Goal: Task Accomplishment & Management: Complete application form

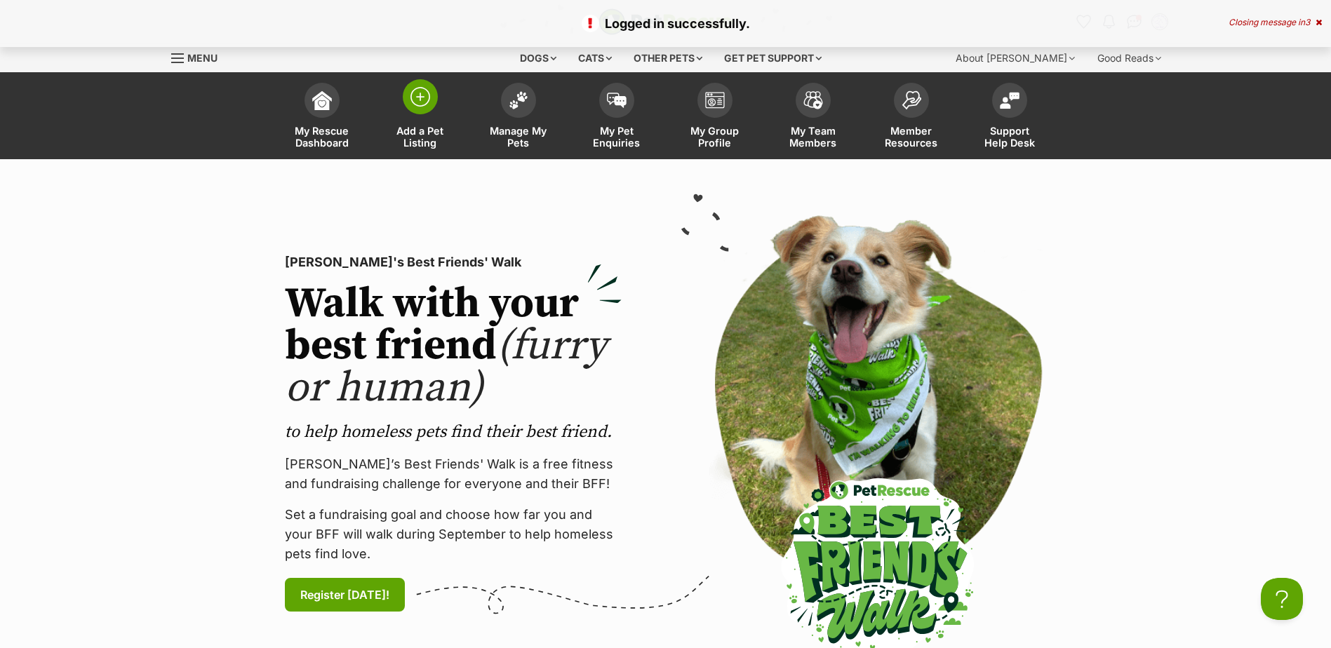
click at [422, 98] on img at bounding box center [421, 97] width 20 height 20
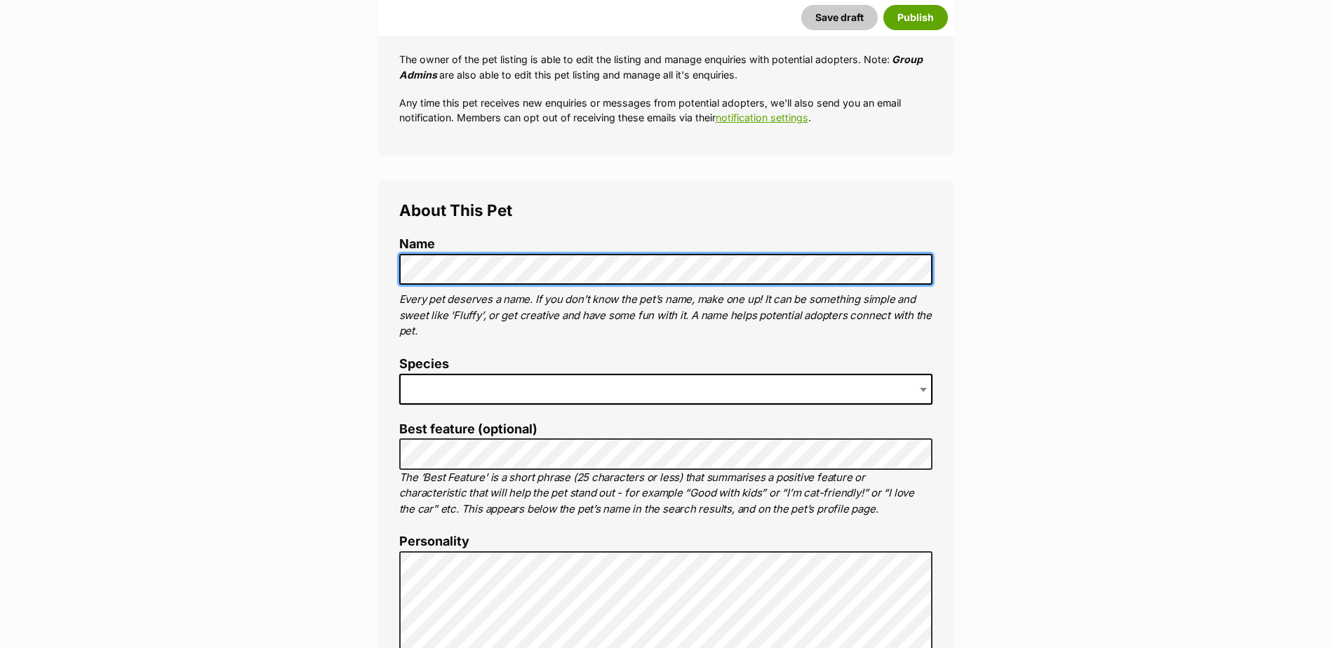
scroll to position [351, 0]
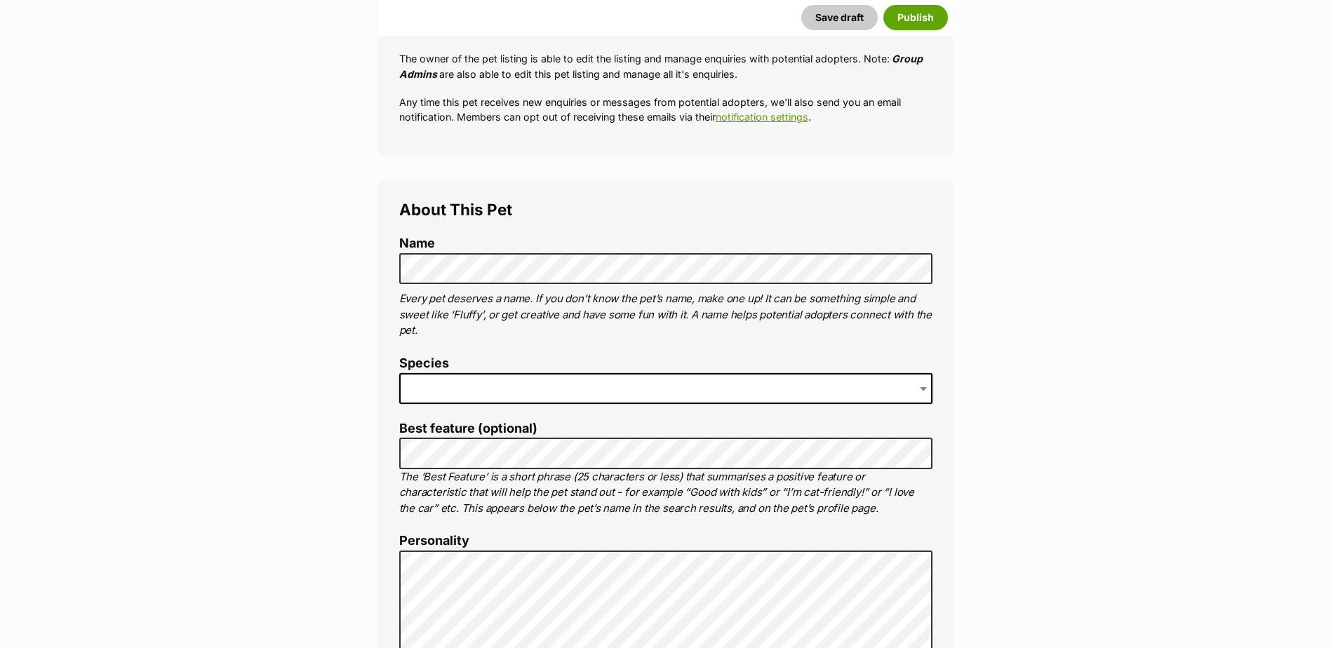
click at [581, 388] on span at bounding box center [665, 388] width 533 height 31
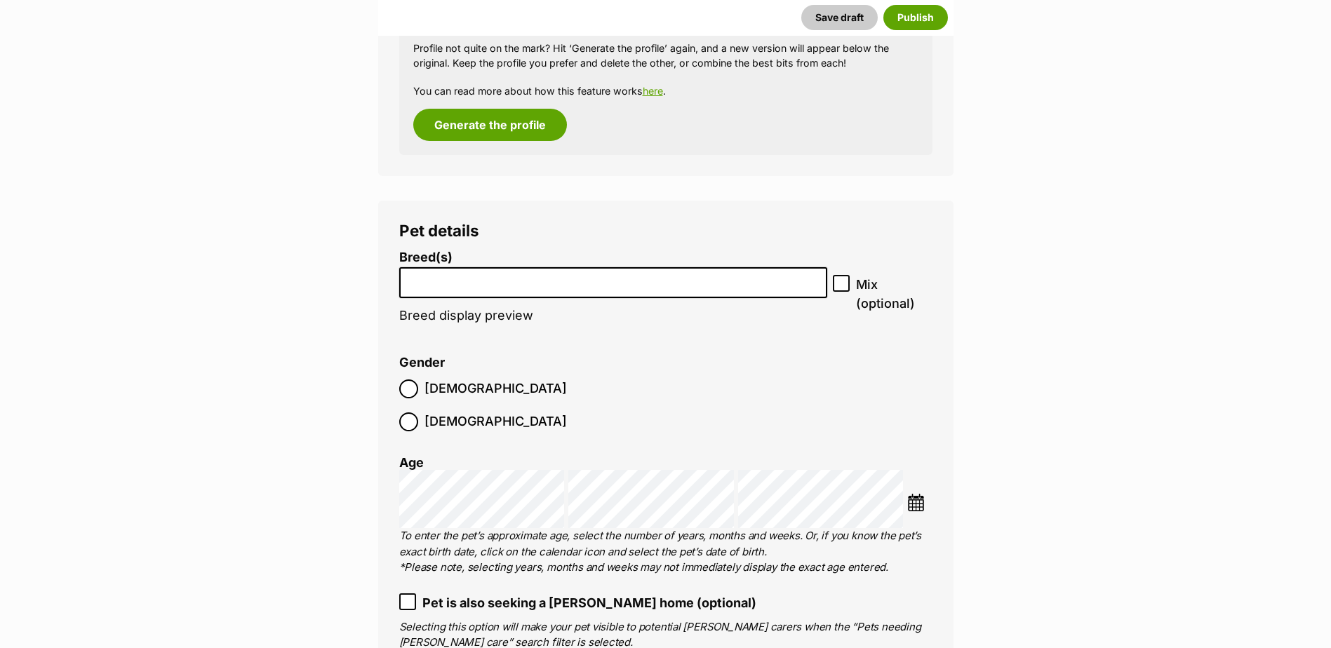
click at [501, 288] on li at bounding box center [613, 283] width 419 height 29
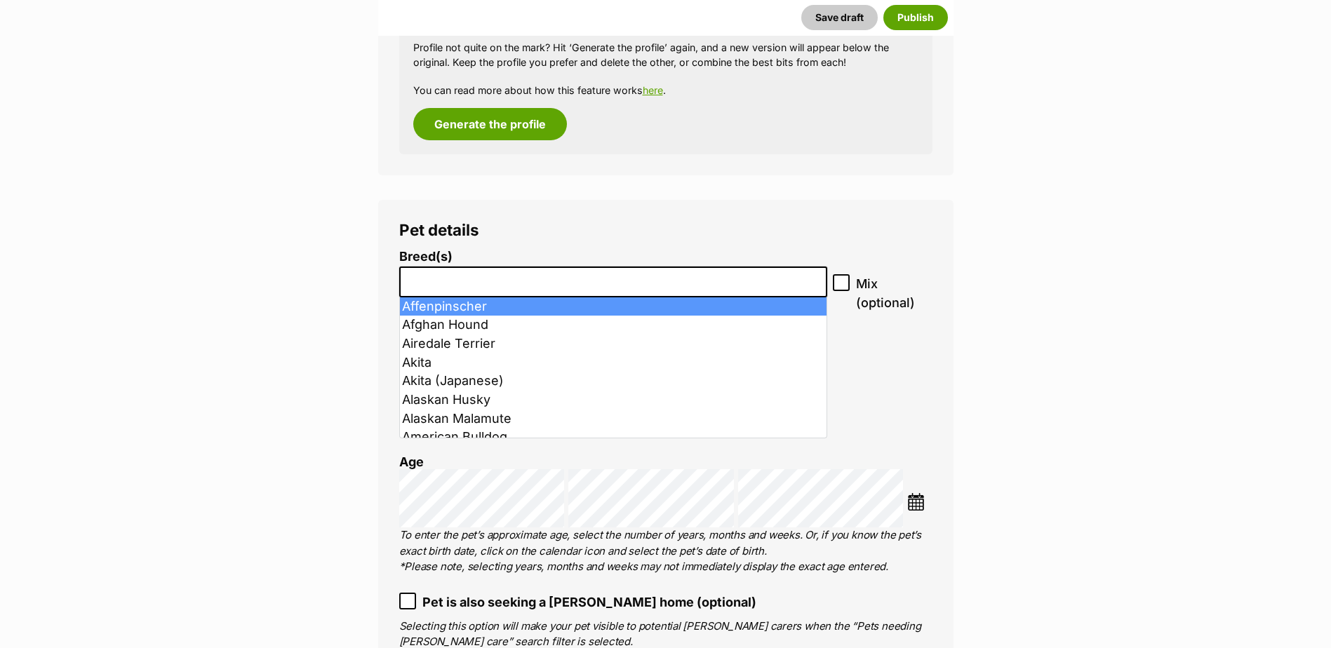
scroll to position [1531, 0]
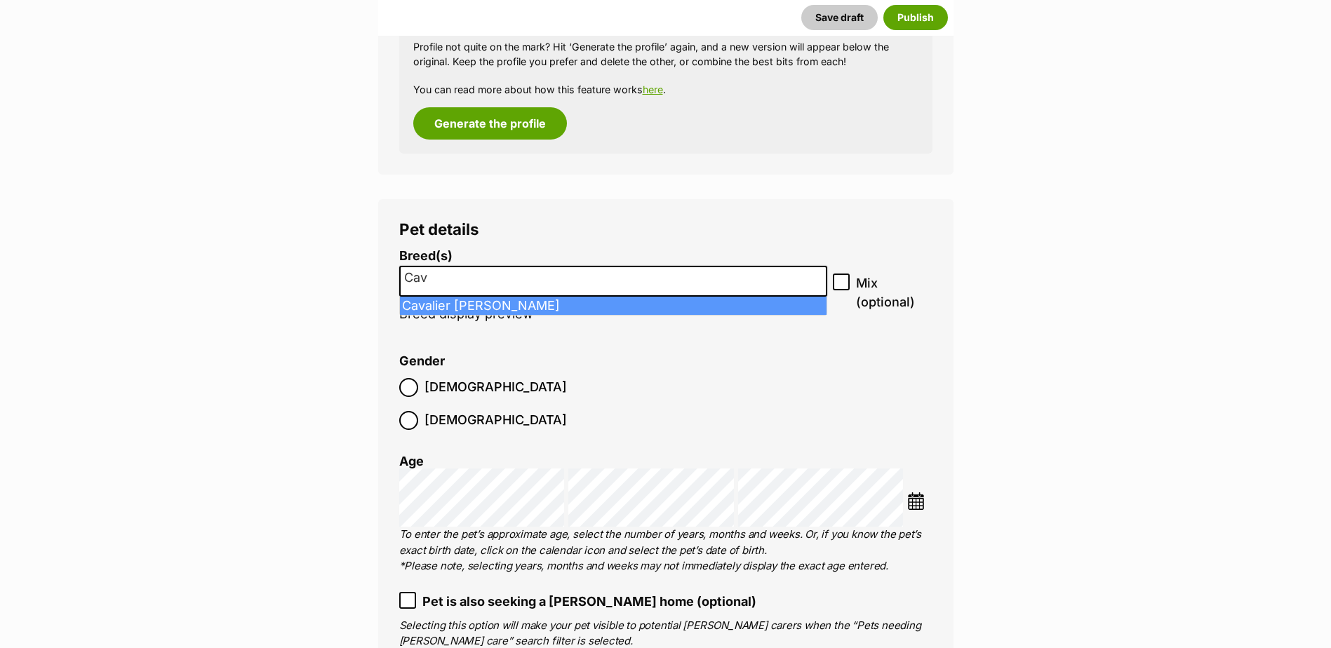
type input "Cav"
select select "55"
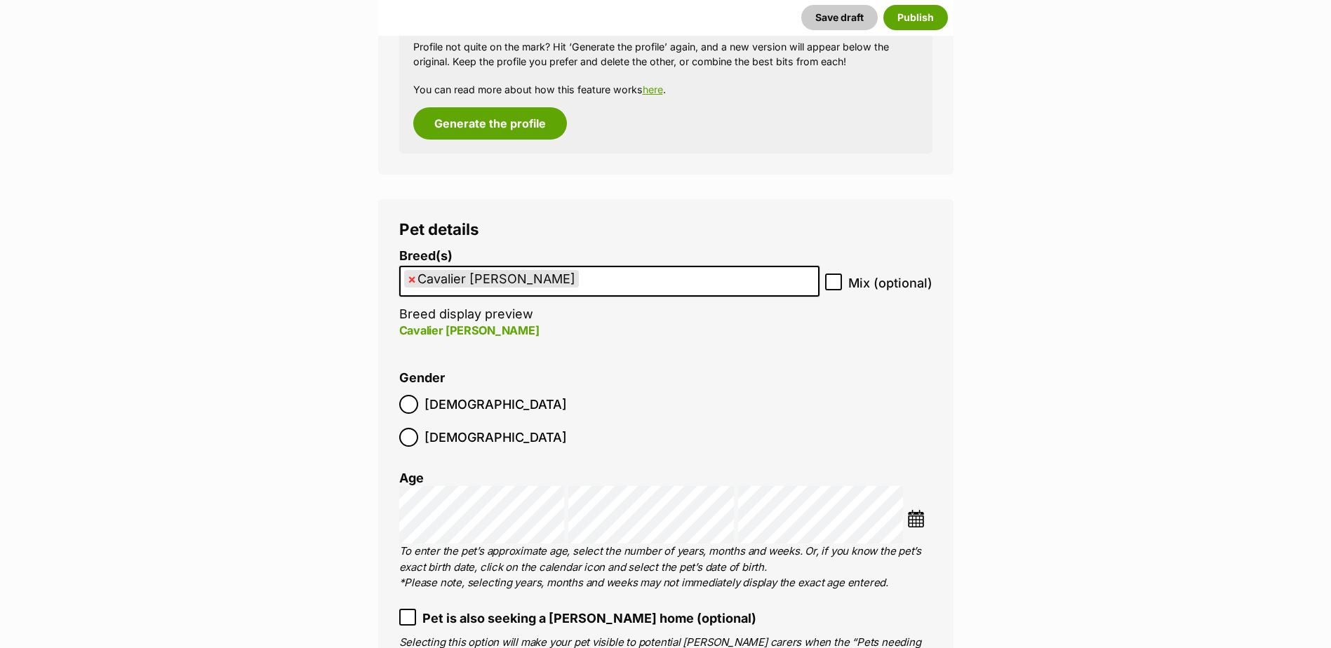
click at [632, 283] on ul "× Cavalier King Charles Spaniel" at bounding box center [610, 281] width 418 height 29
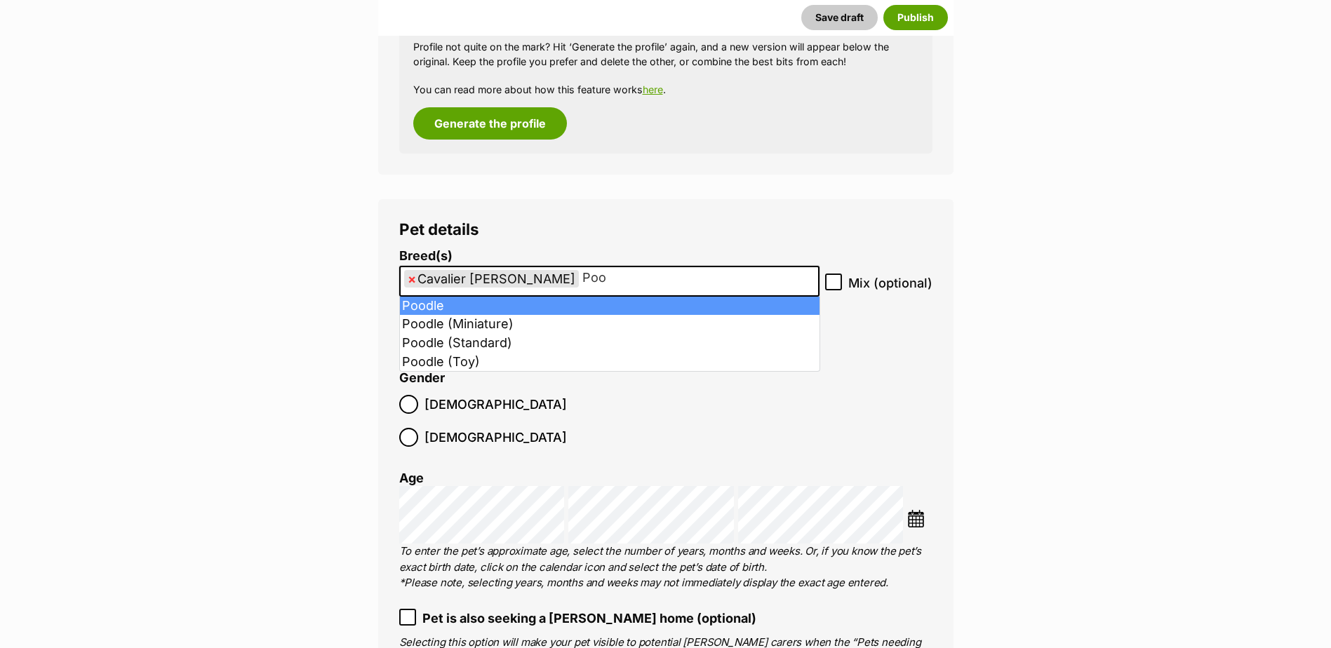
type input "Poo"
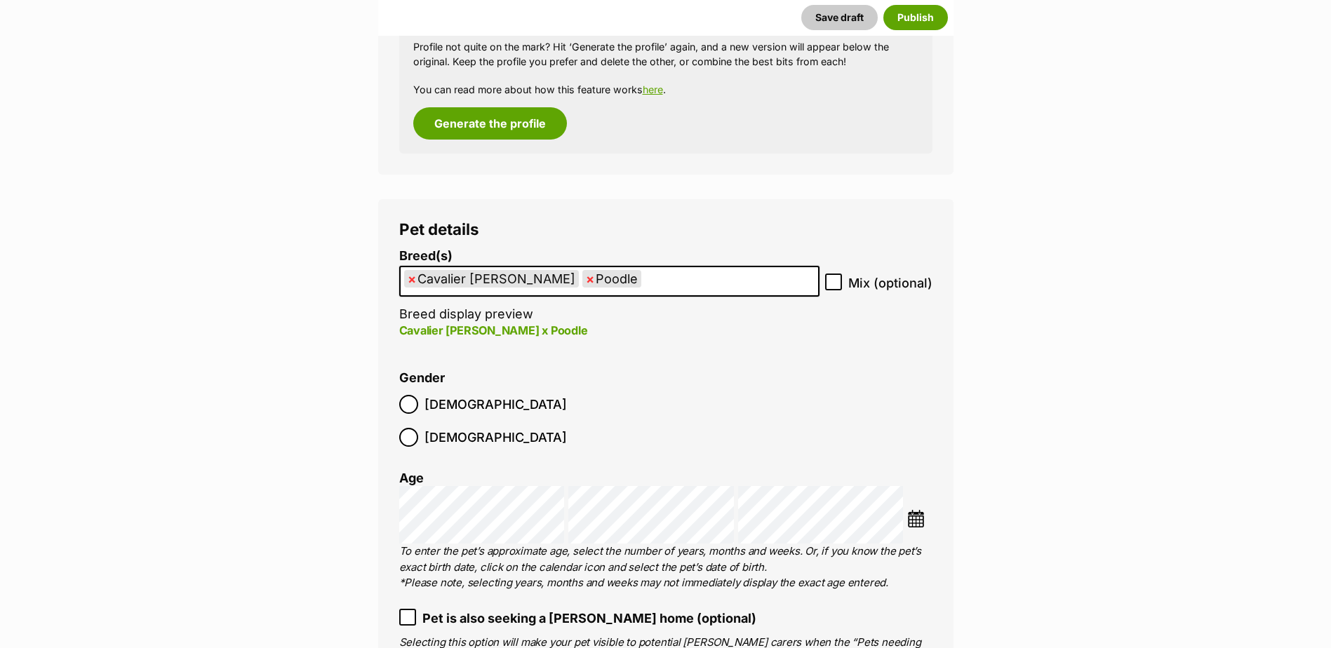
click at [681, 286] on ul "× Cavalier King Charles Spaniel × Poodle" at bounding box center [610, 281] width 418 height 29
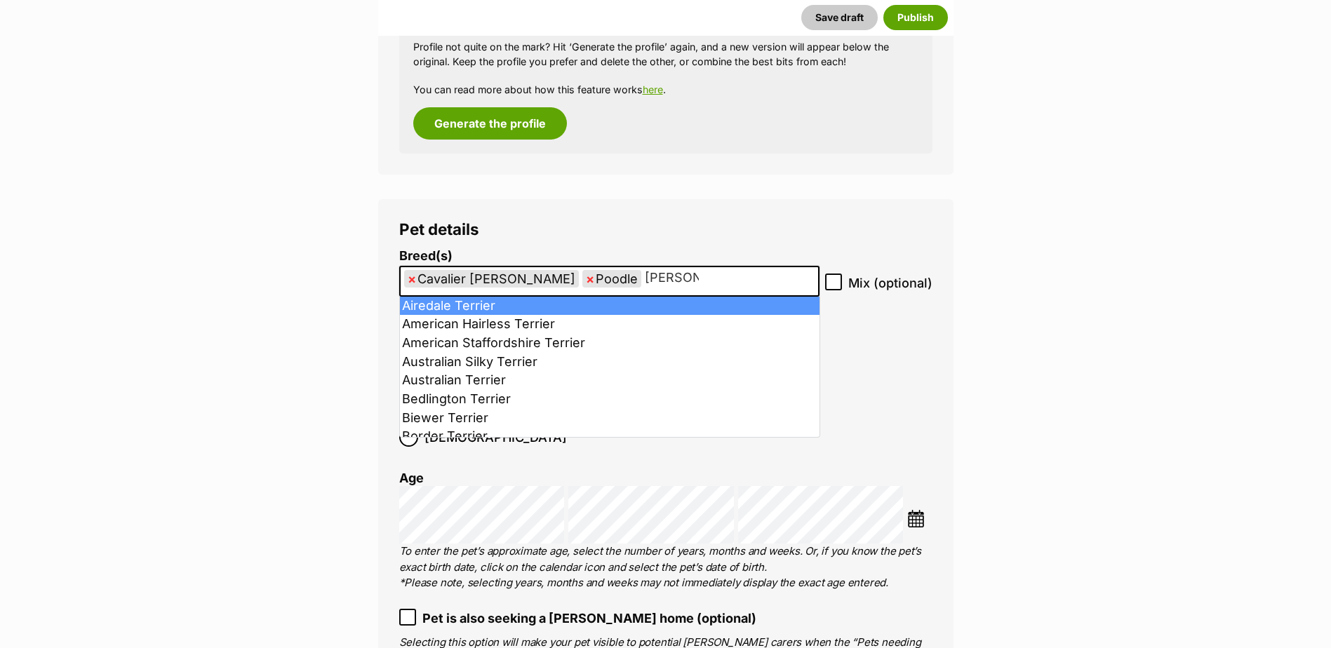
type input "Terrier"
drag, startPoint x: 703, startPoint y: 276, endPoint x: 665, endPoint y: 276, distance: 38.6
click at [665, 276] on input "Terrier" at bounding box center [683, 278] width 76 height 15
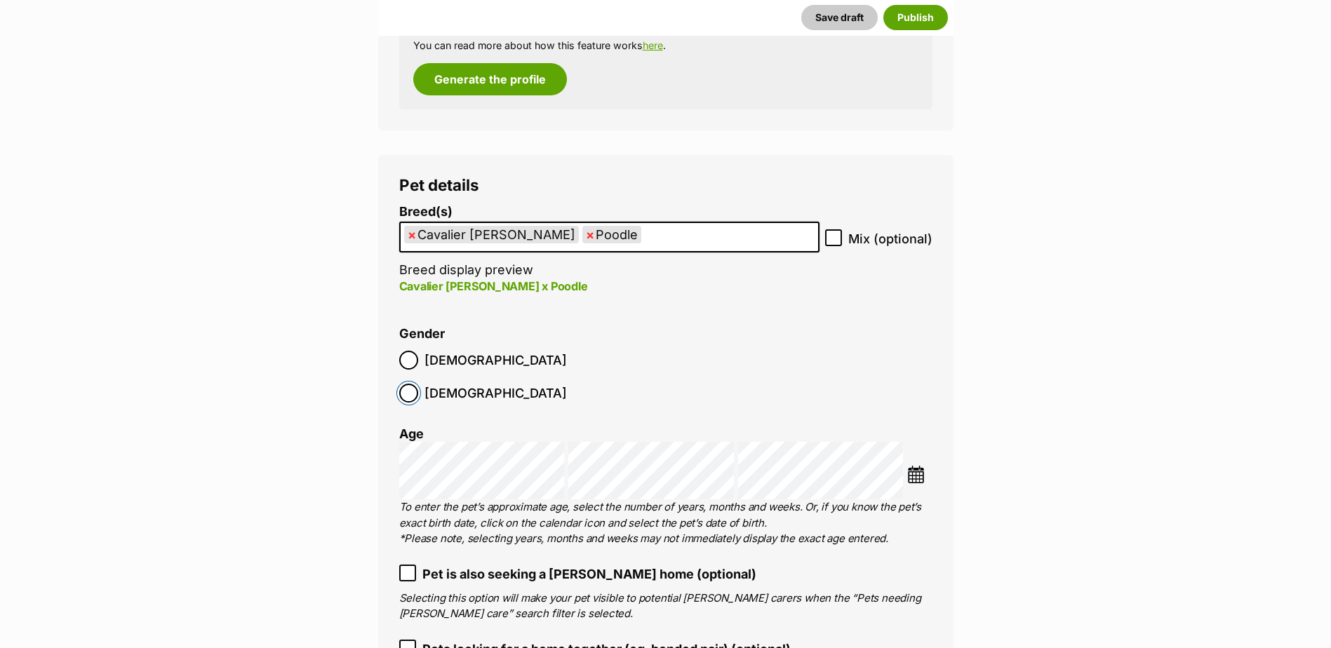
scroll to position [1576, 0]
click at [918, 465] on img at bounding box center [916, 474] width 18 height 18
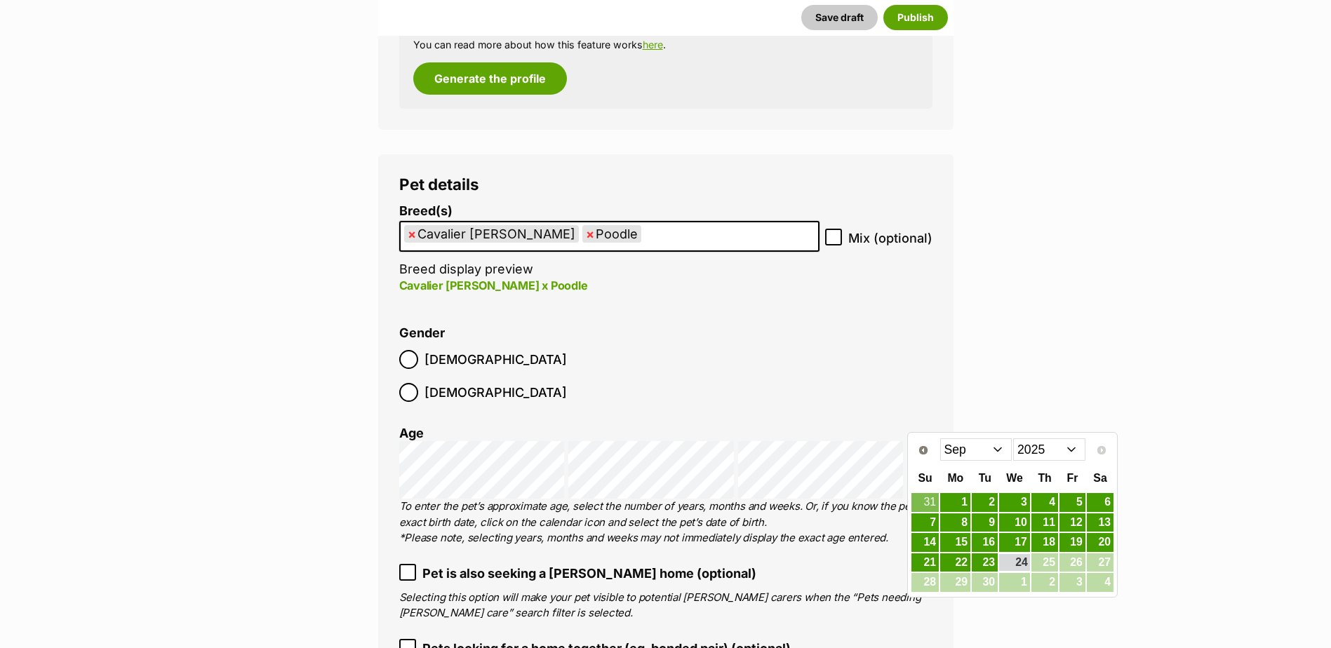
click at [1063, 448] on select "2015 2016 2017 2018 2019 2020 2021 2022 2023 2024 2025" at bounding box center [1049, 450] width 72 height 22
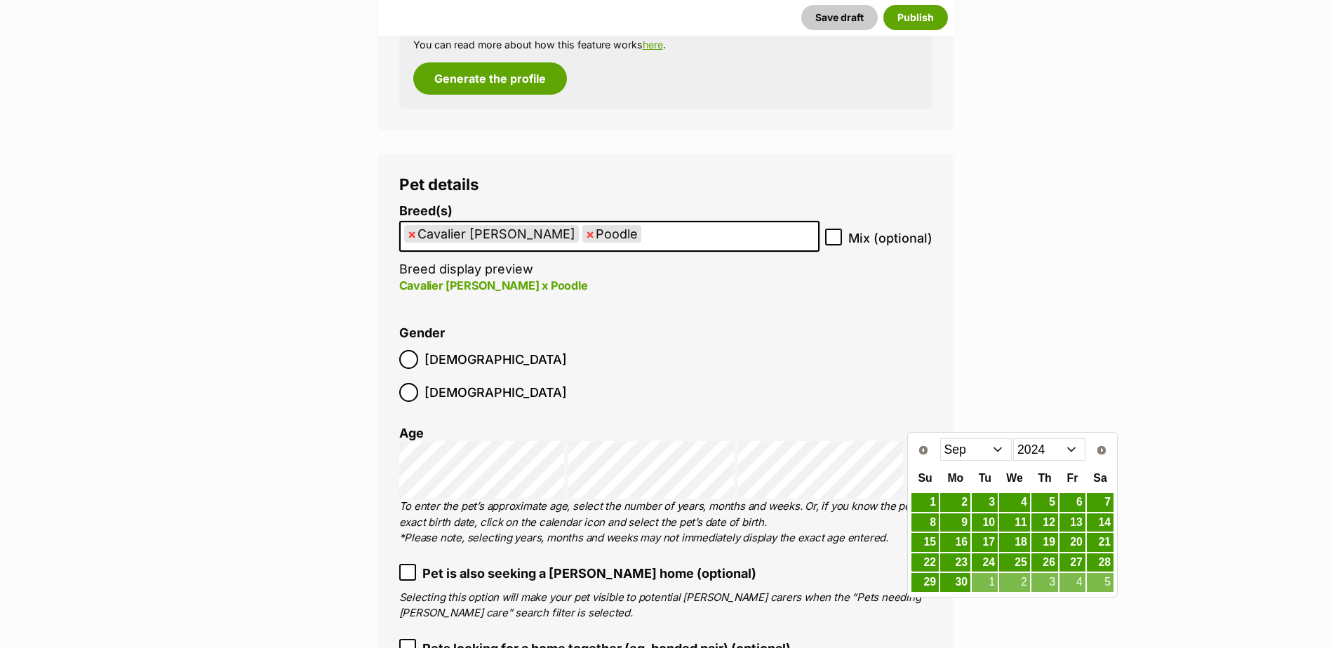
click at [968, 448] on select "Jan Feb Mar Apr May Jun Jul Aug Sep Oct Nov Dec" at bounding box center [976, 450] width 72 height 22
click at [1103, 561] on link "24" at bounding box center [1100, 563] width 27 height 18
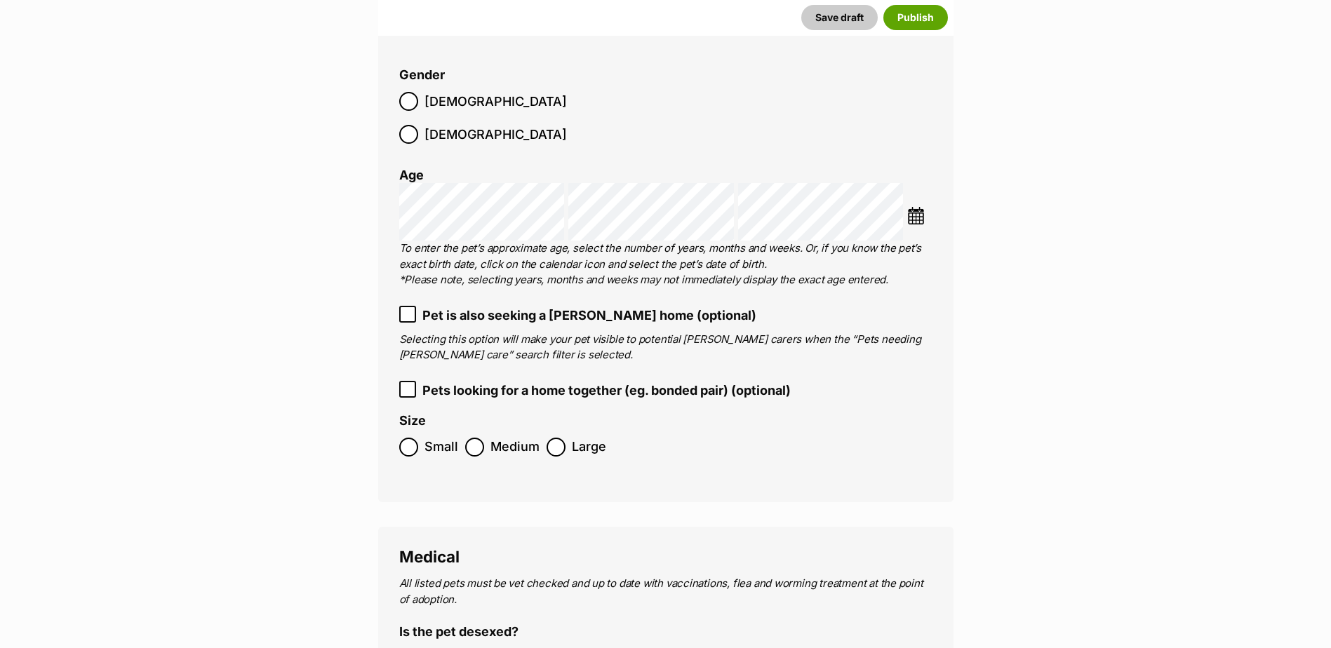
scroll to position [1834, 0]
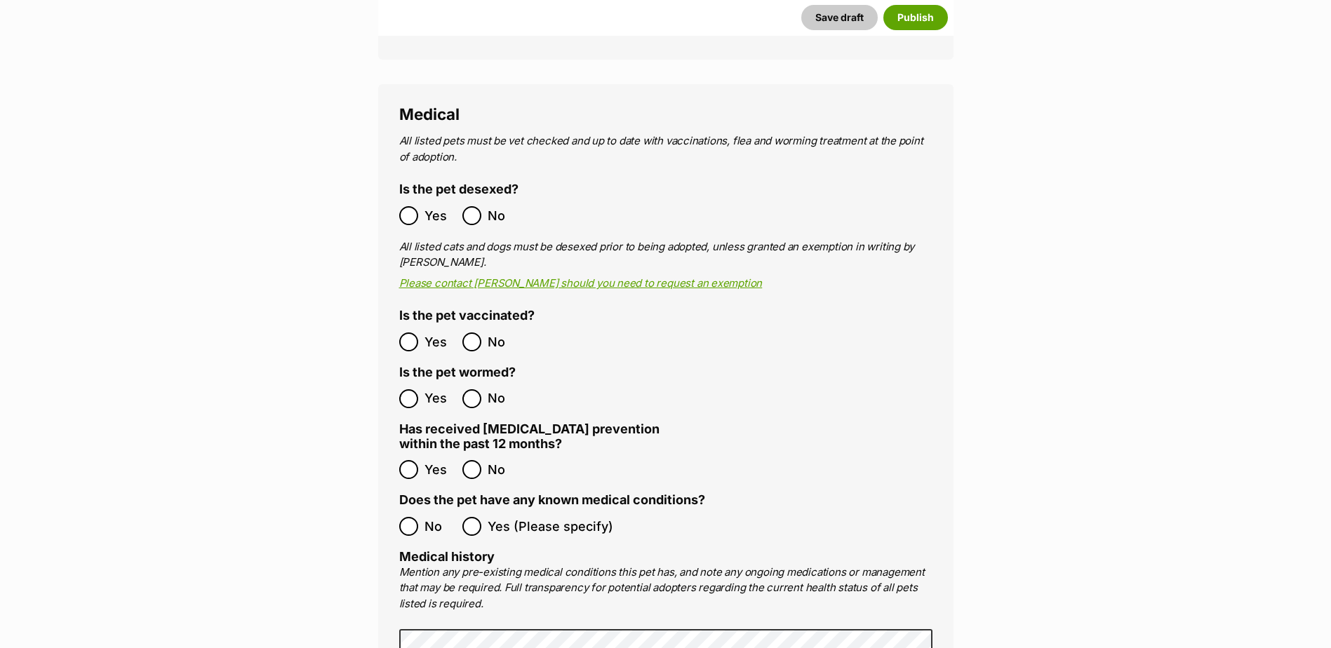
scroll to position [2278, 0]
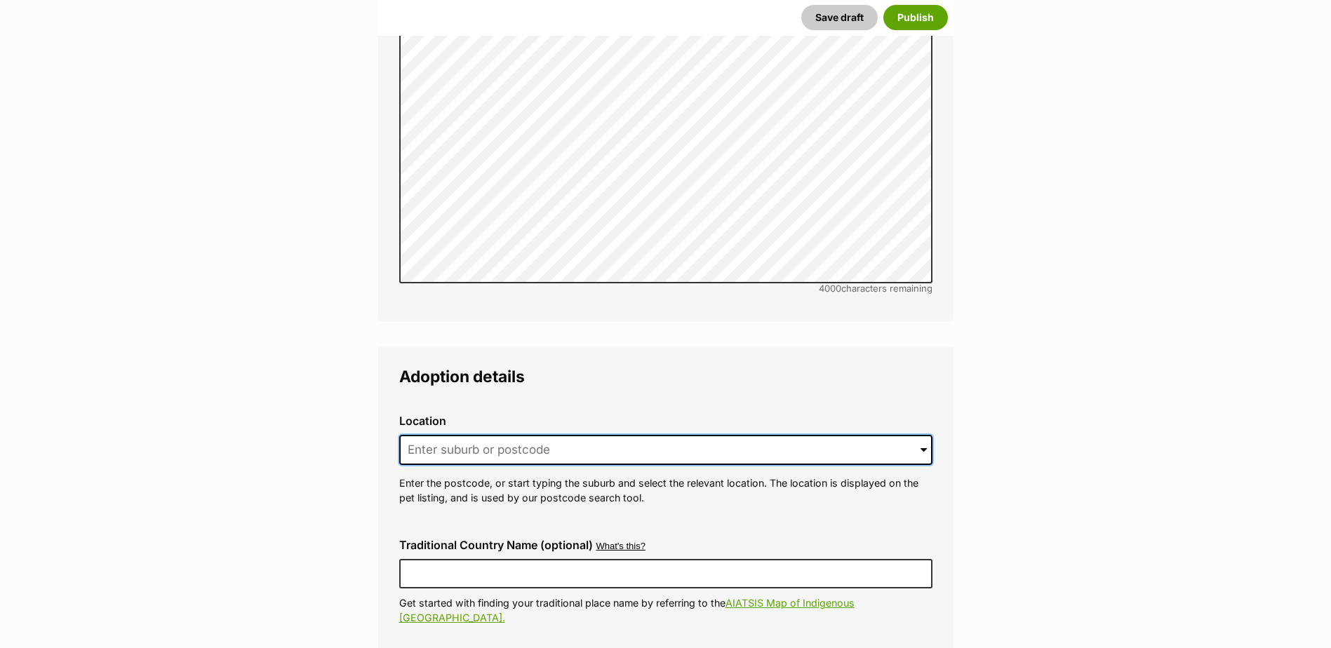
drag, startPoint x: 467, startPoint y: 420, endPoint x: 460, endPoint y: 413, distance: 9.4
click at [461, 435] on input at bounding box center [665, 450] width 533 height 31
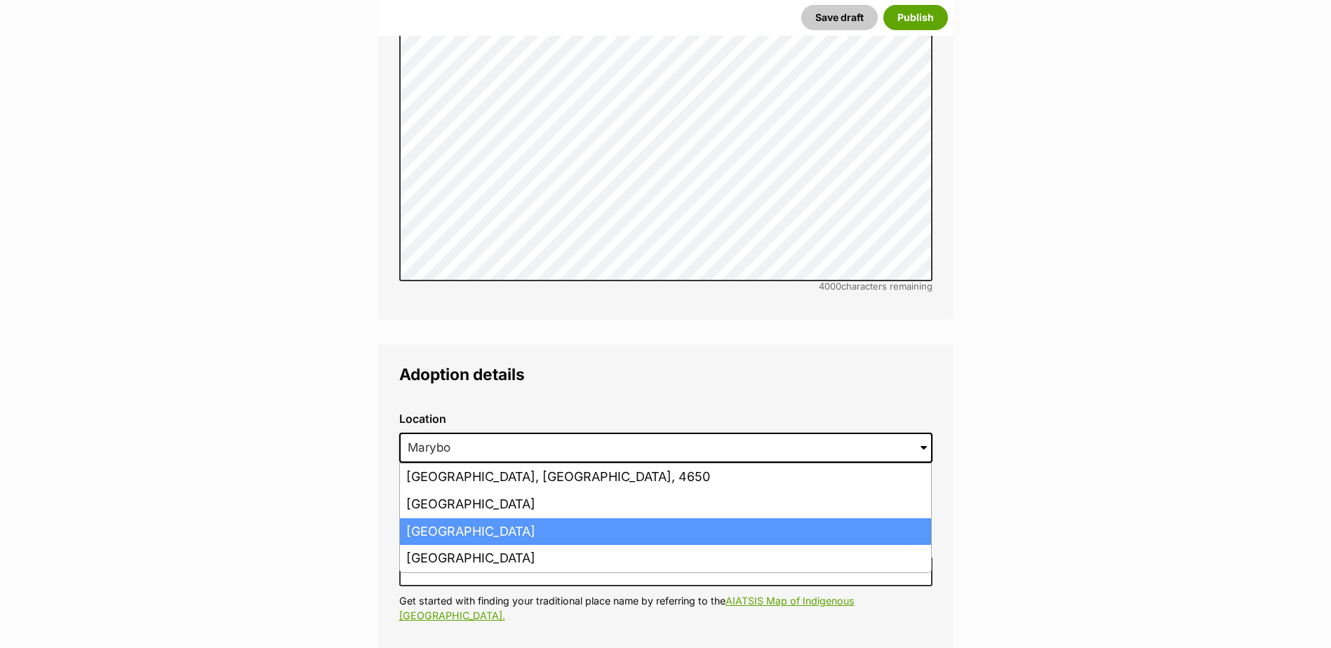
click at [545, 519] on li "[GEOGRAPHIC_DATA]" at bounding box center [665, 532] width 531 height 27
type input "[GEOGRAPHIC_DATA]"
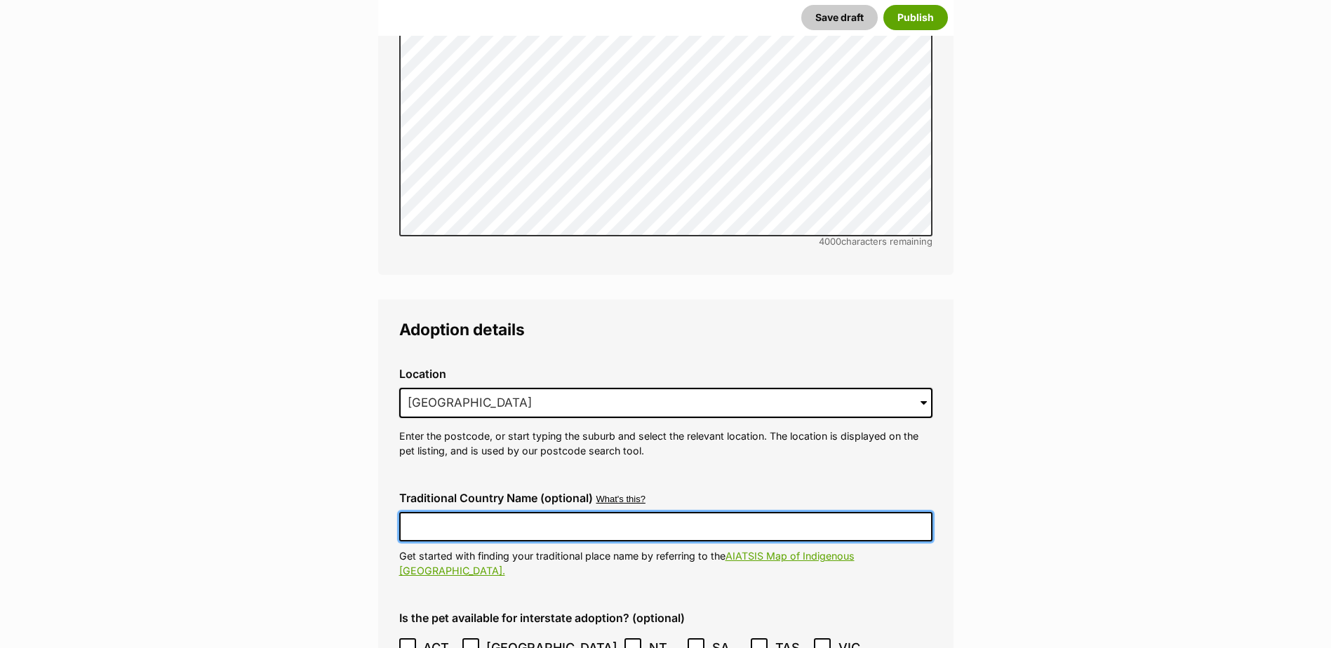
scroll to position [2978, 0]
click at [545, 512] on input "Traditional Country Name (optional)" at bounding box center [665, 526] width 533 height 29
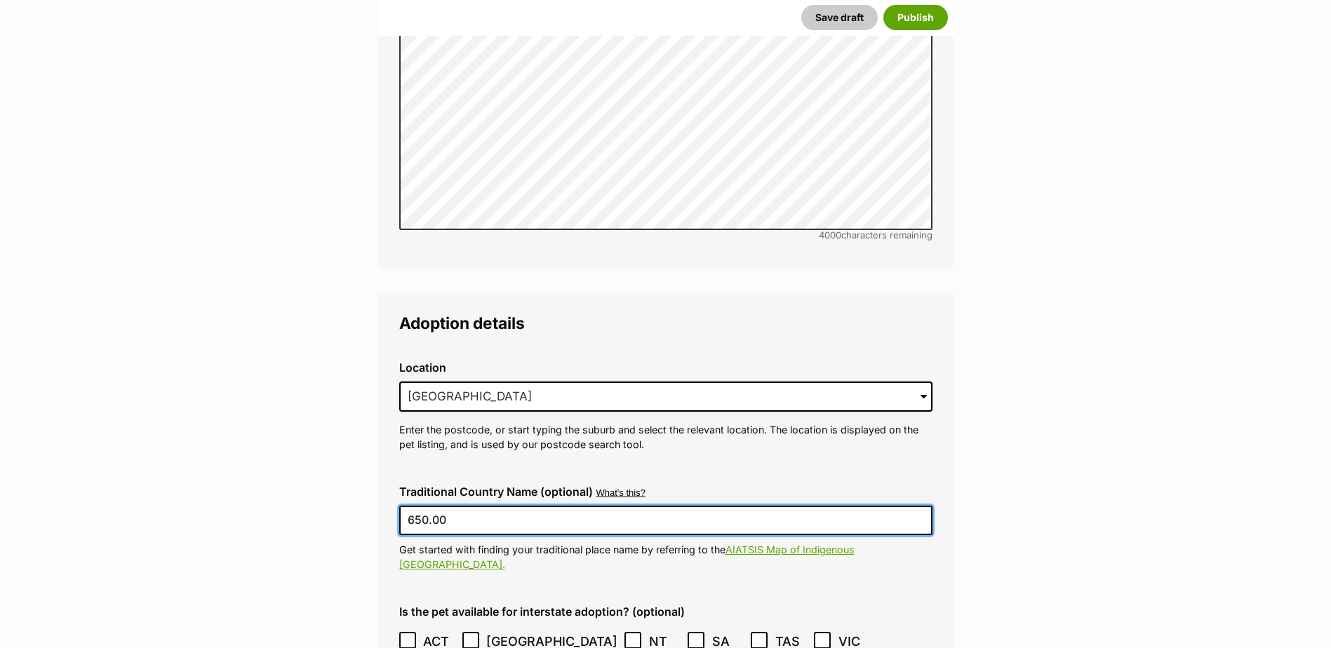
scroll to position [2985, 0]
type input "650.00"
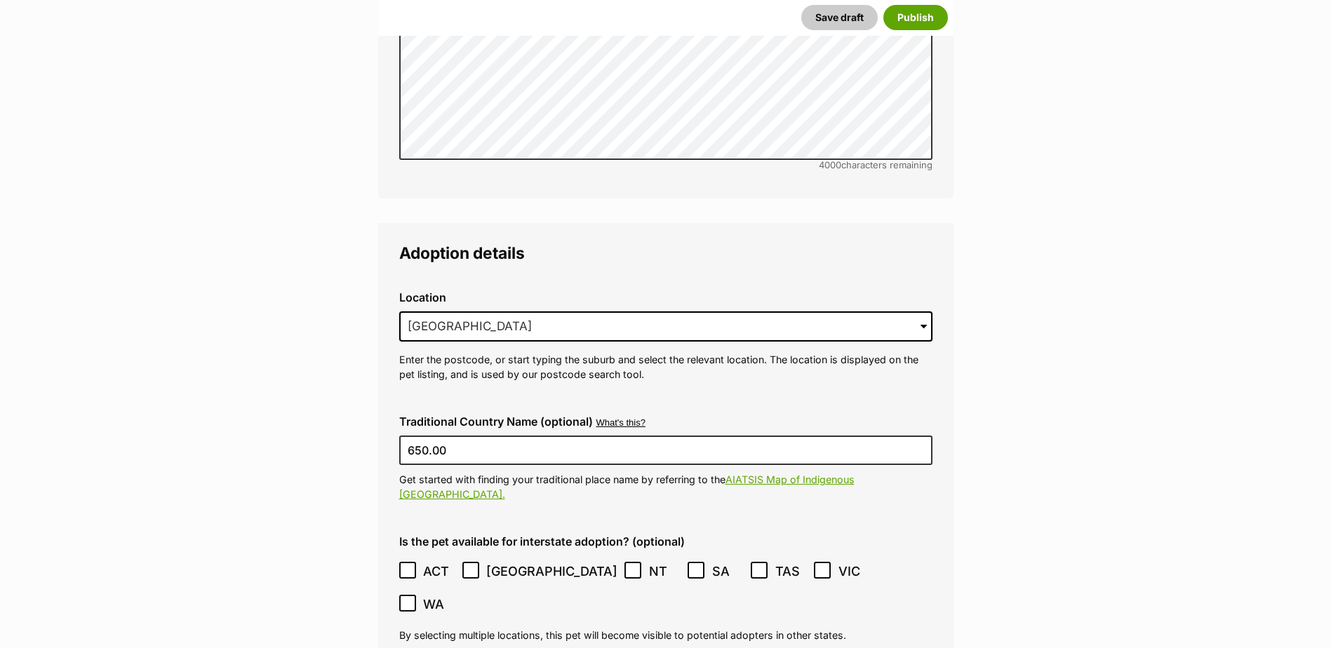
scroll to position [3055, 0]
click at [406, 565] on icon at bounding box center [408, 570] width 10 height 10
click at [467, 565] on icon at bounding box center [471, 570] width 10 height 10
drag, startPoint x: 534, startPoint y: 517, endPoint x: 547, endPoint y: 517, distance: 13.3
click at [628, 565] on icon at bounding box center [633, 570] width 10 height 10
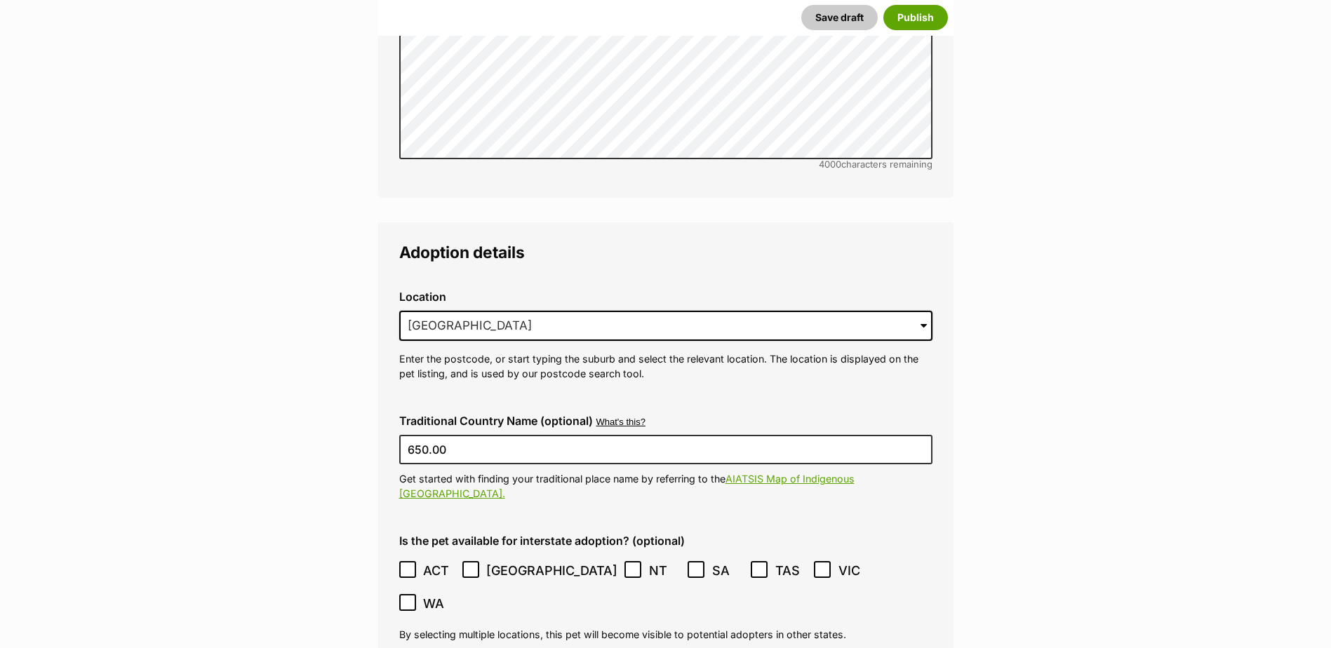
click at [691, 565] on icon at bounding box center [696, 570] width 10 height 10
click at [754, 565] on icon at bounding box center [759, 570] width 10 height 10
click at [413, 598] on icon at bounding box center [408, 603] width 10 height 10
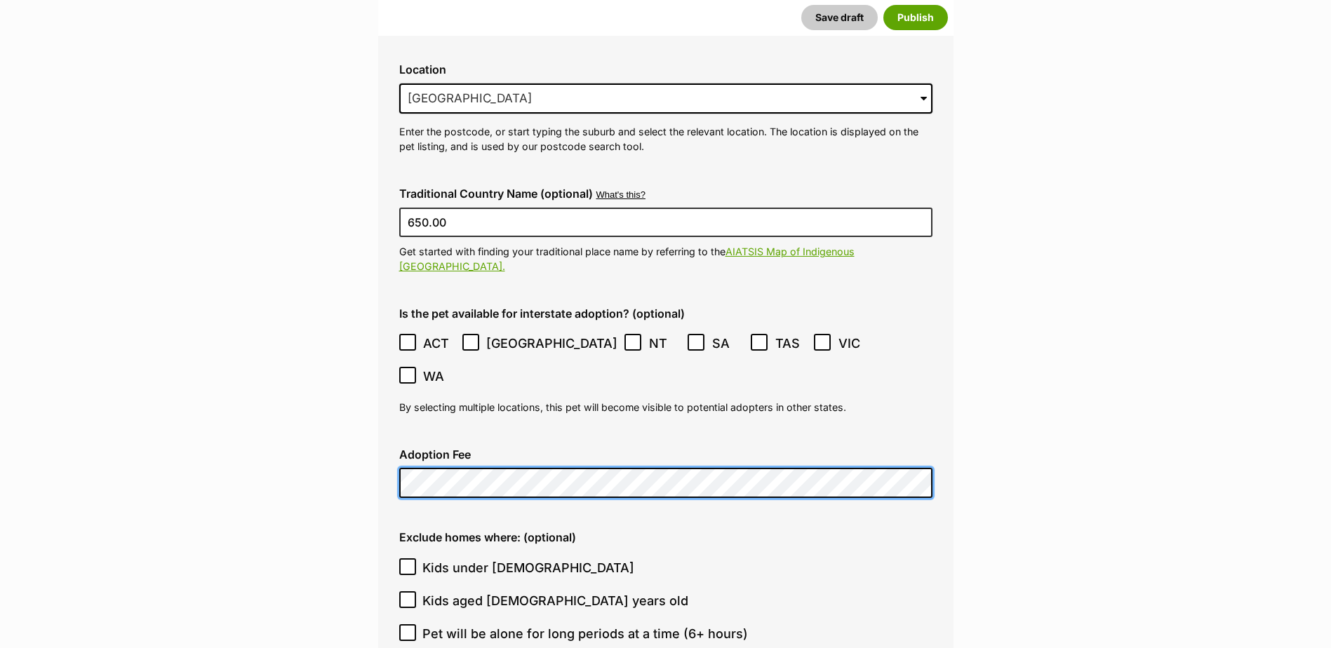
scroll to position [3283, 0]
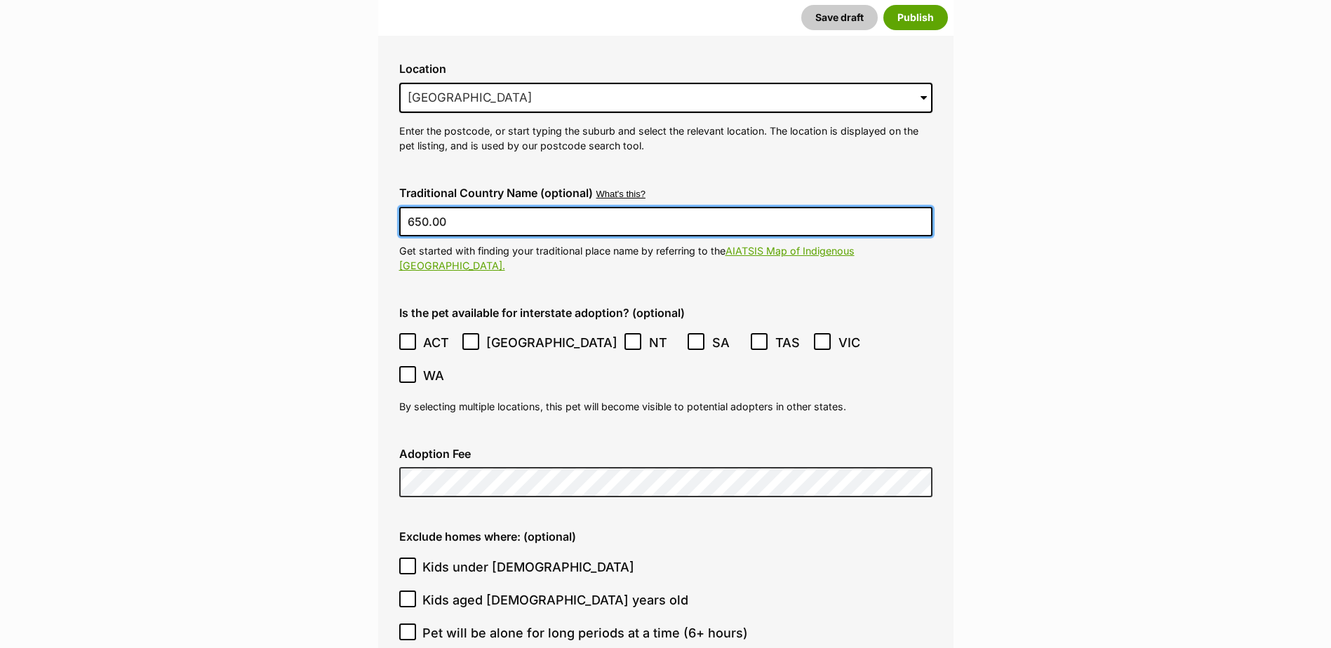
drag, startPoint x: 503, startPoint y: 192, endPoint x: 347, endPoint y: 200, distance: 156.7
click at [468, 207] on input "Traditional Country Name (optional)" at bounding box center [665, 221] width 533 height 29
type input "[GEOGRAPHIC_DATA]"
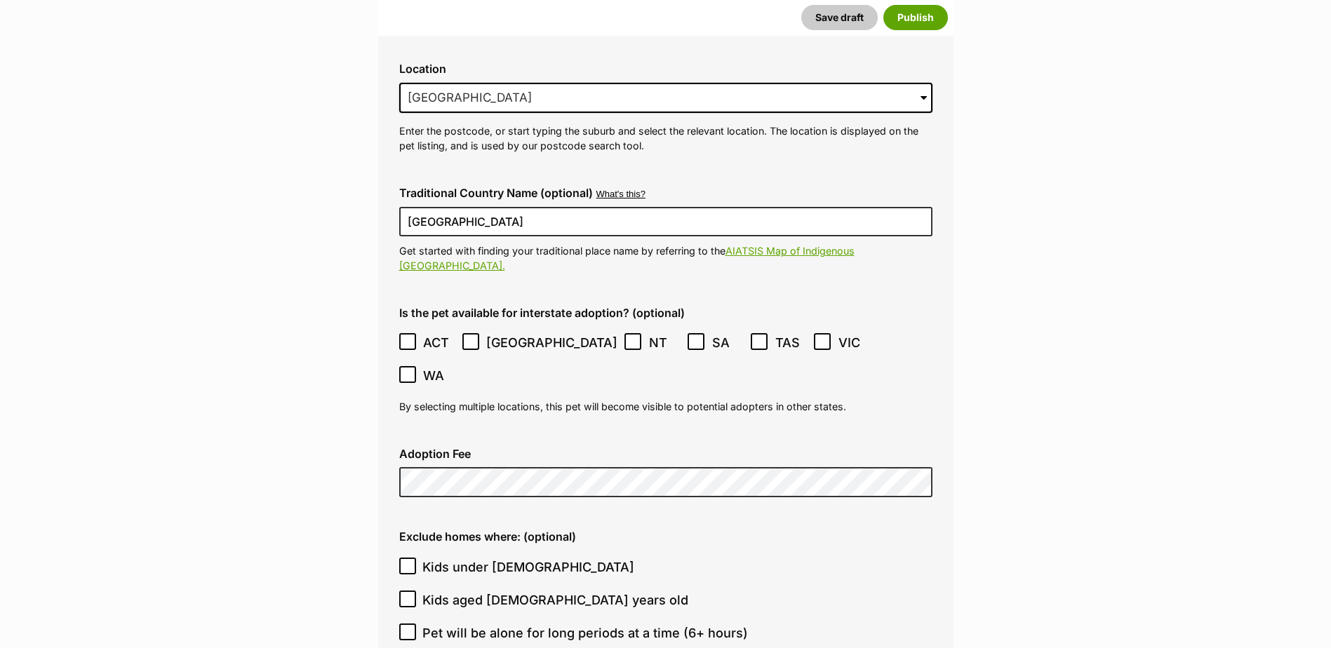
type input "Maryborough Animal R"
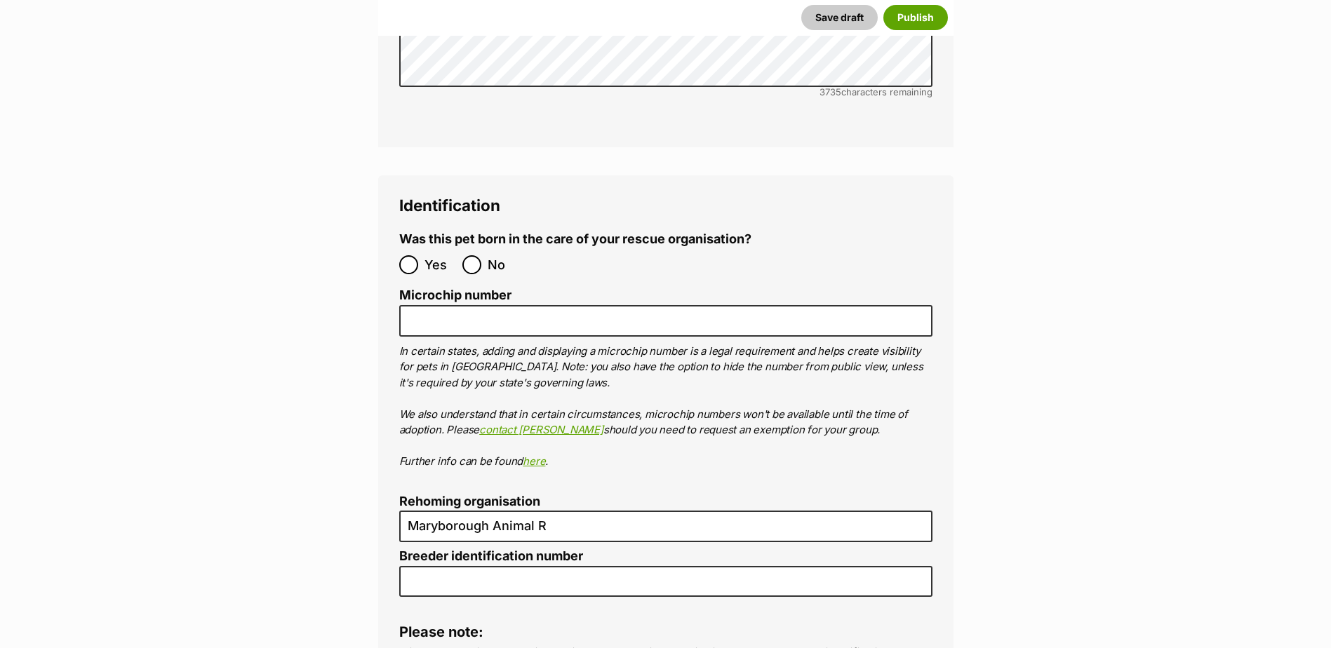
scroll to position [4426, 0]
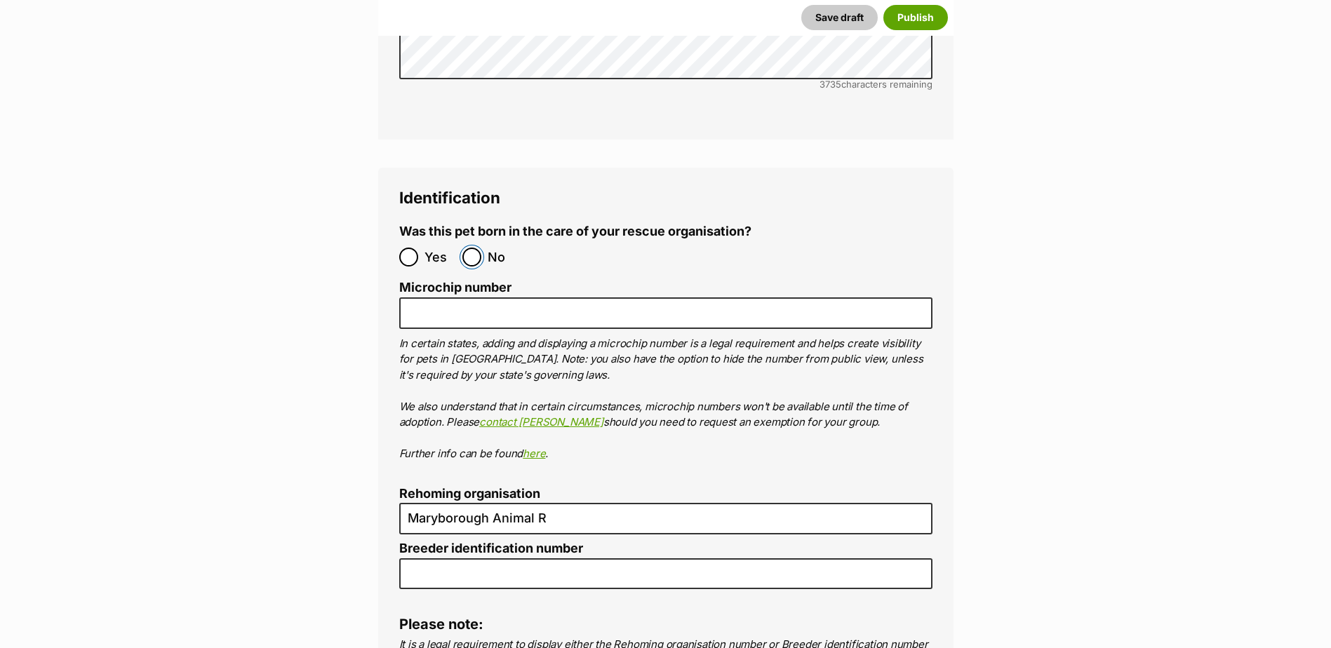
click at [467, 248] on input "No" at bounding box center [471, 257] width 19 height 19
radio input "true"
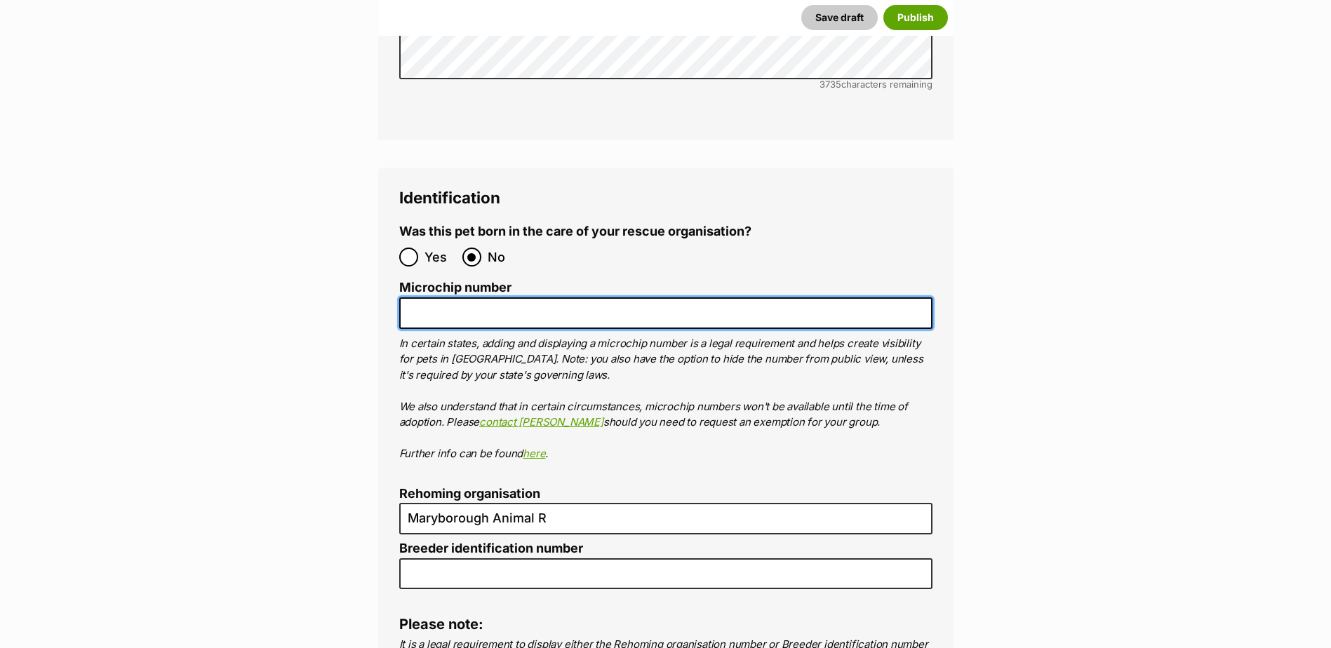
click at [473, 298] on input "Microchip number" at bounding box center [665, 314] width 533 height 32
type input "978142000353782"
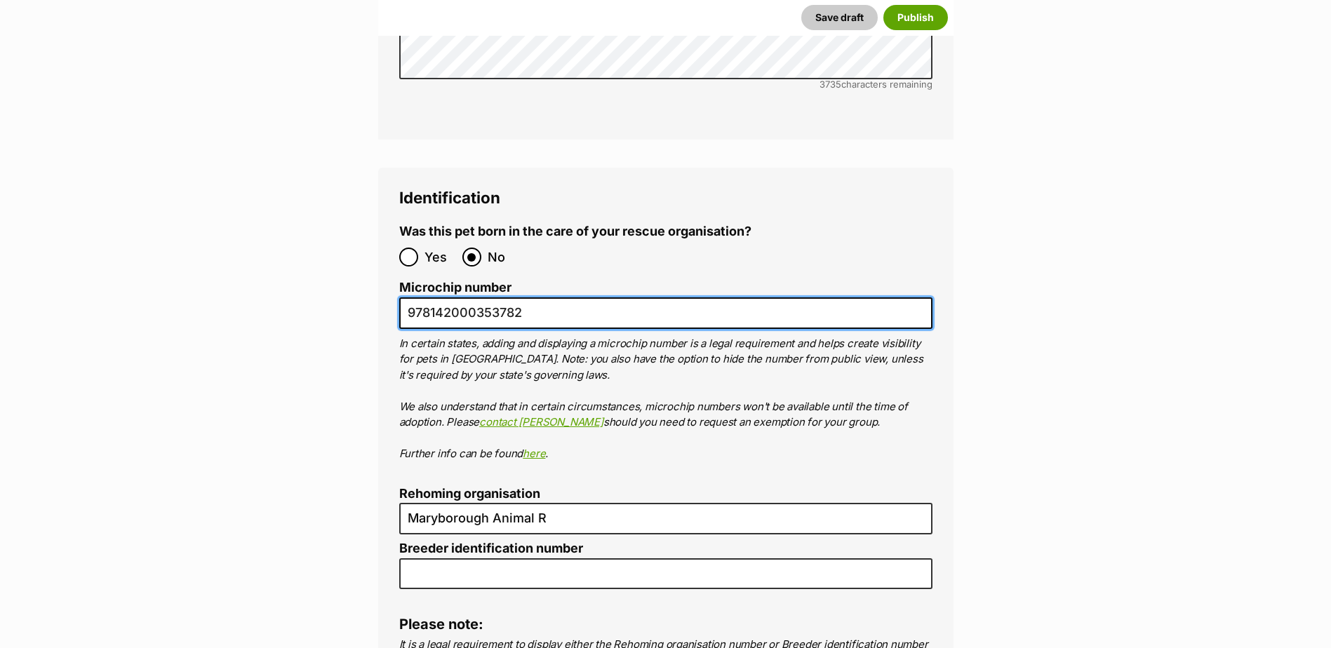
click at [582, 298] on input "978142000353782" at bounding box center [665, 314] width 533 height 32
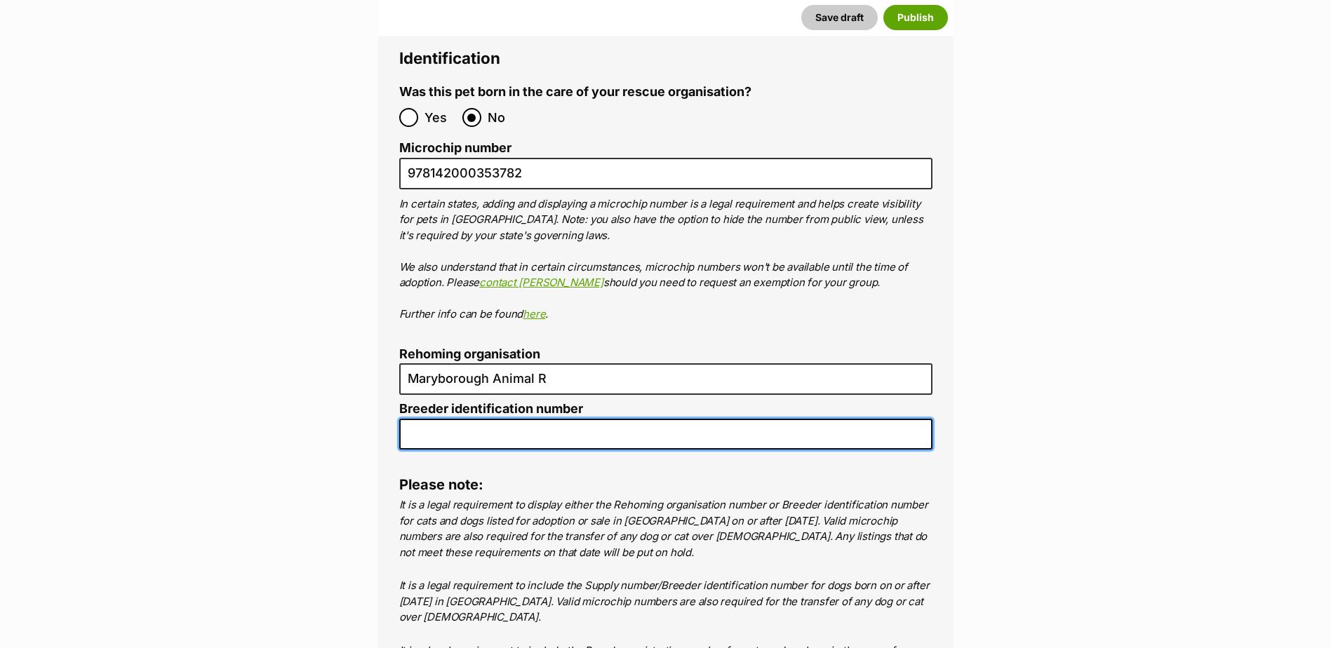
click at [484, 419] on input "Breeder identification number" at bounding box center [665, 435] width 533 height 32
click at [438, 418] on input "Breeder identification number" at bounding box center [665, 434] width 533 height 32
type input "0000312643880"
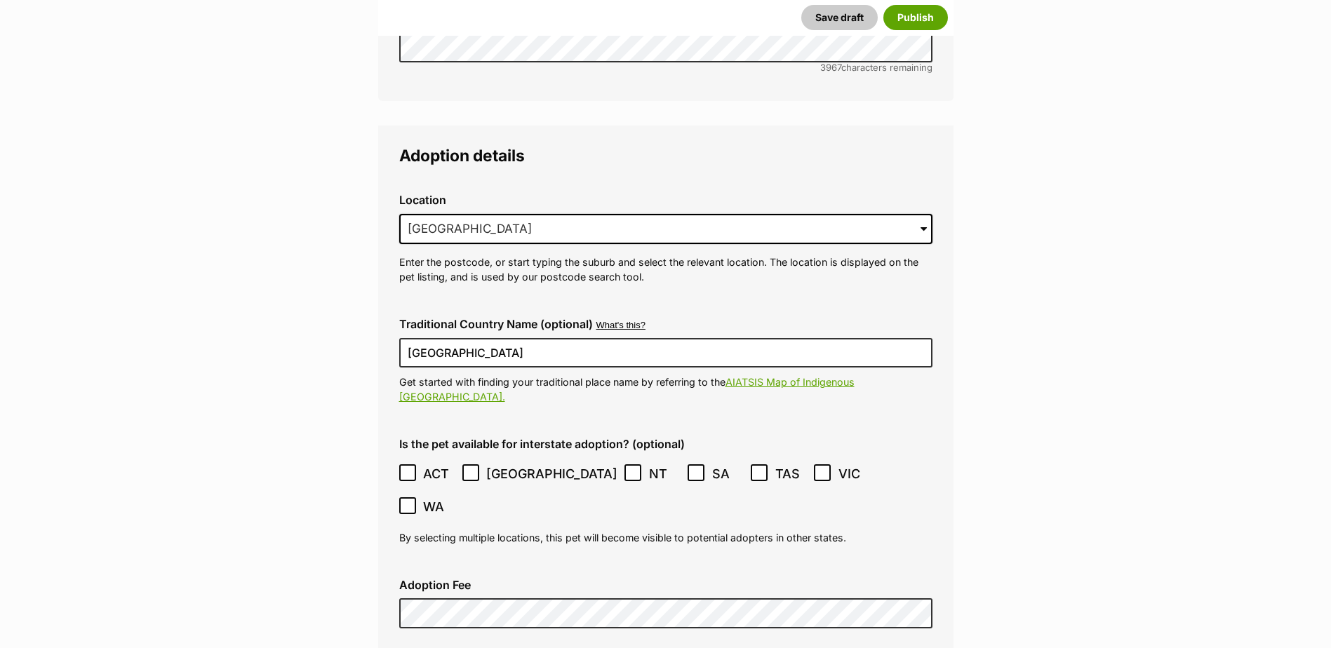
scroll to position [3041, 0]
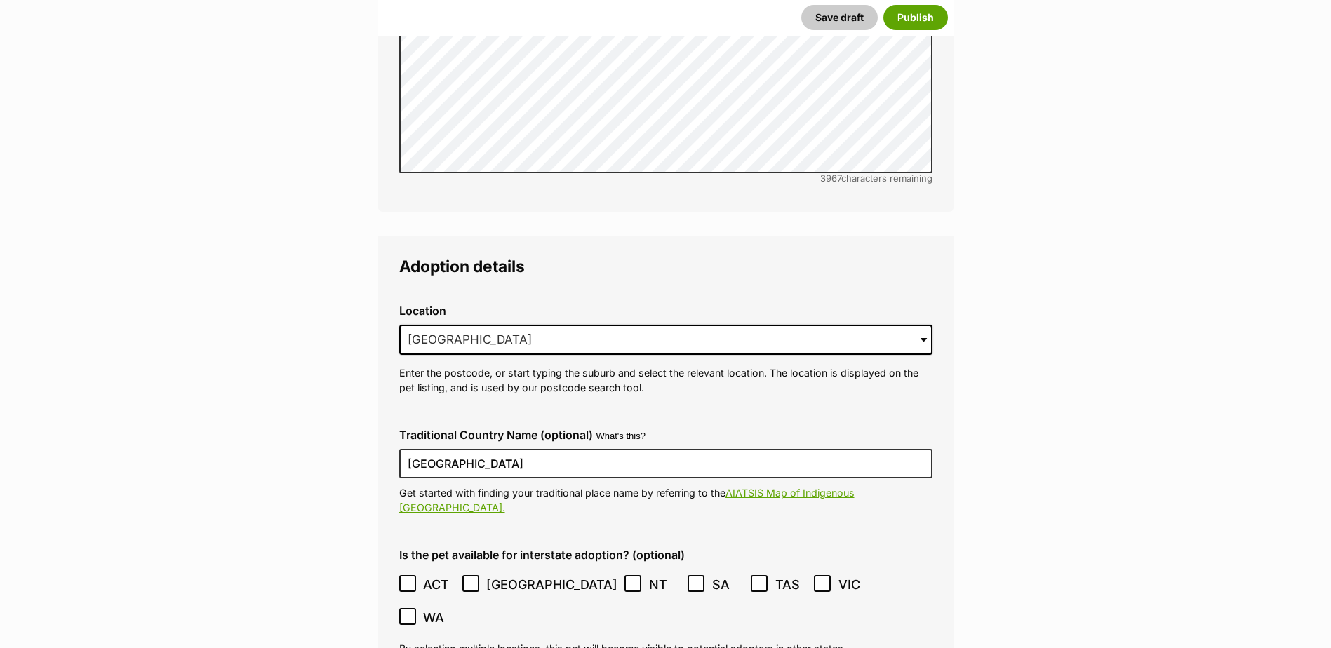
click at [921, 325] on span at bounding box center [924, 340] width 6 height 31
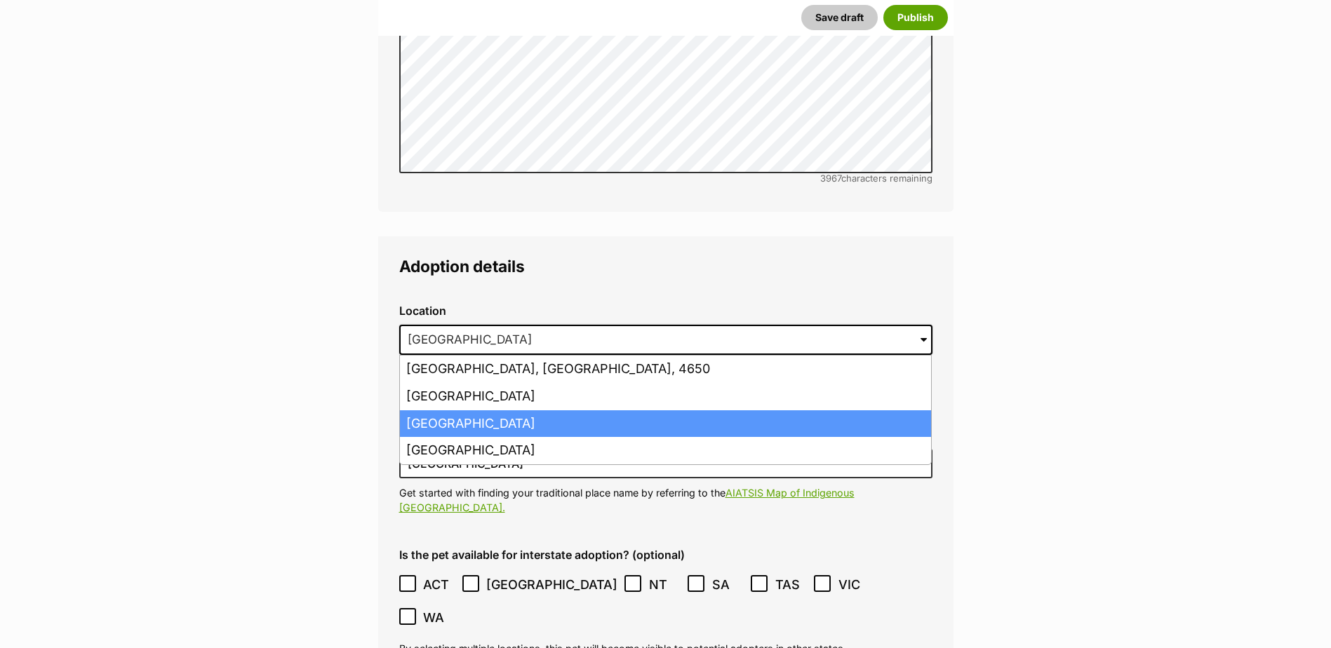
click at [661, 411] on li "[GEOGRAPHIC_DATA]" at bounding box center [665, 424] width 531 height 27
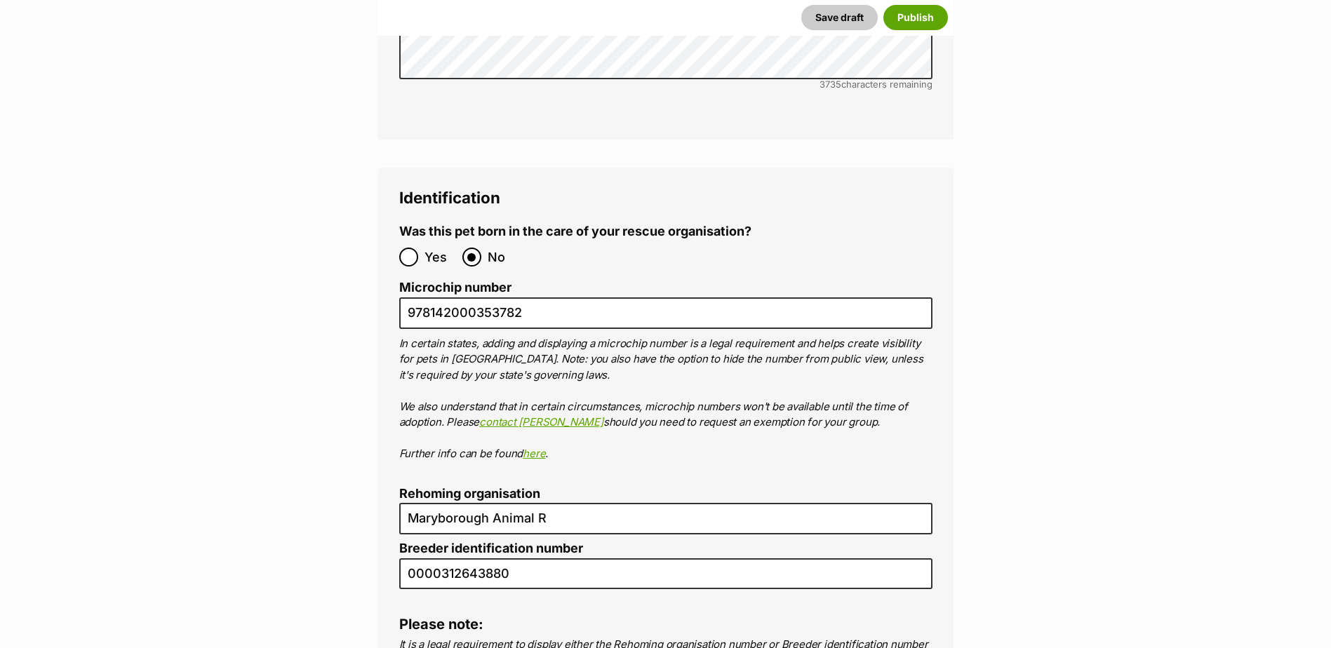
scroll to position [4552, 0]
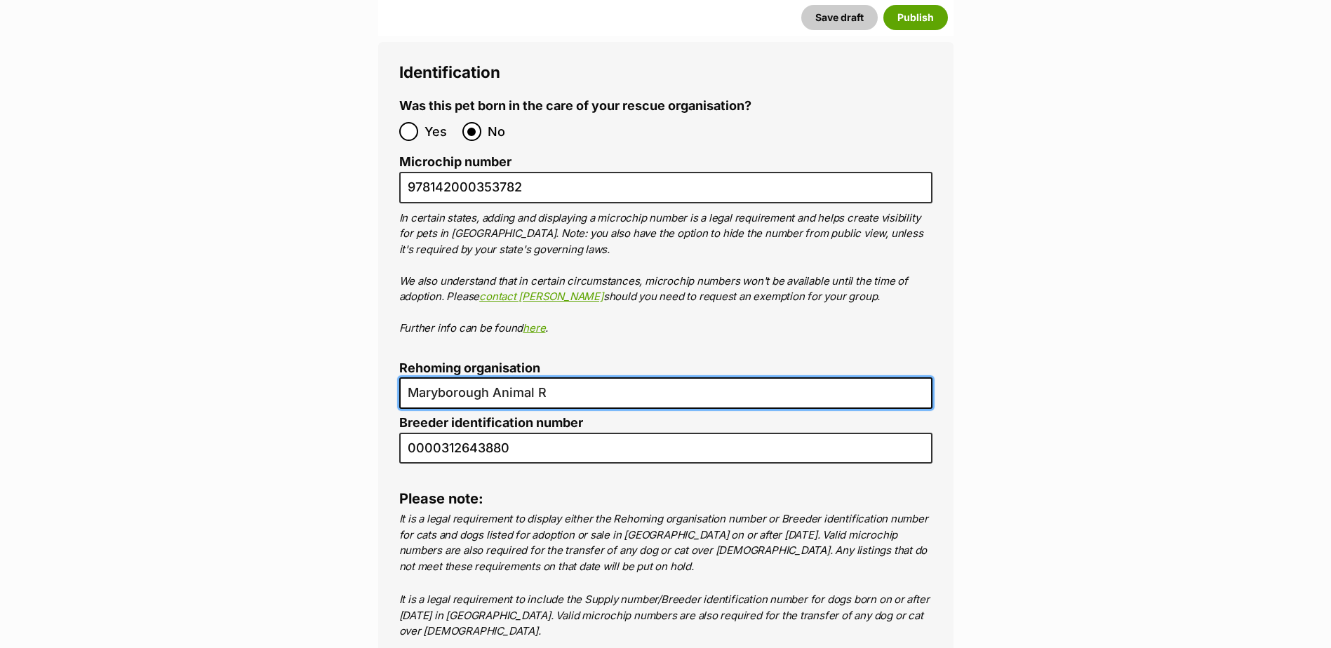
drag, startPoint x: 604, startPoint y: 316, endPoint x: 285, endPoint y: 316, distance: 318.6
type input "MDAR"
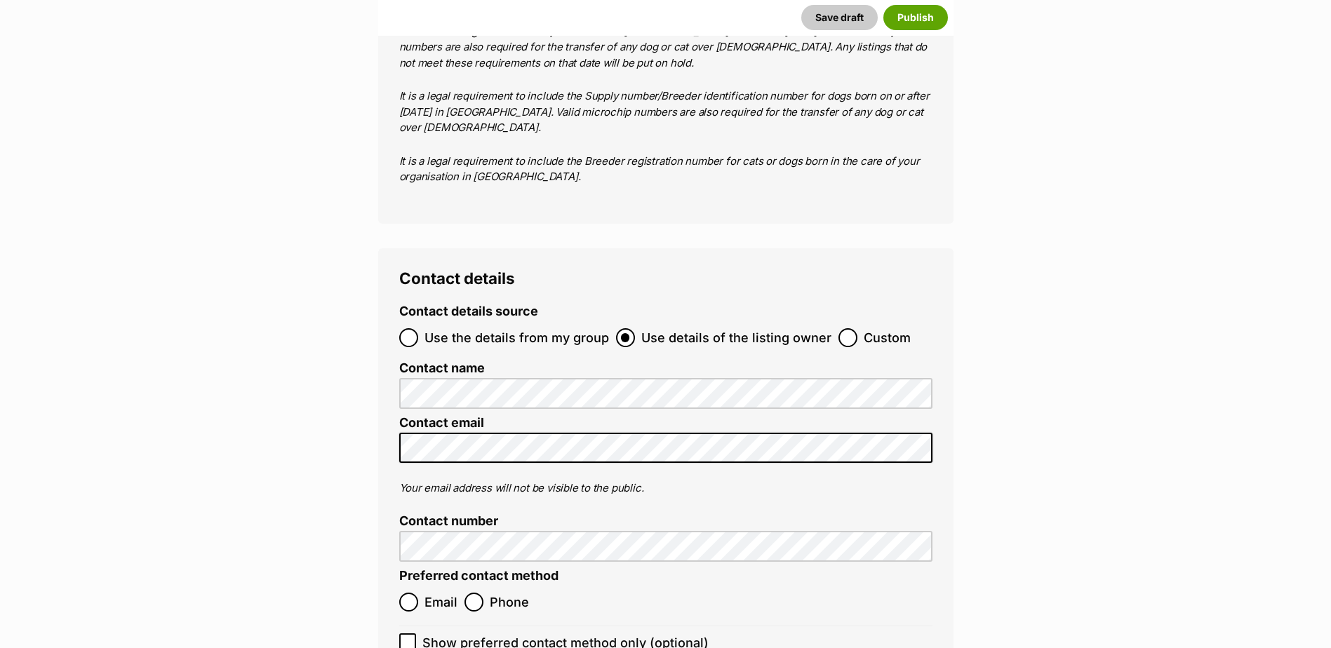
scroll to position [5129, 0]
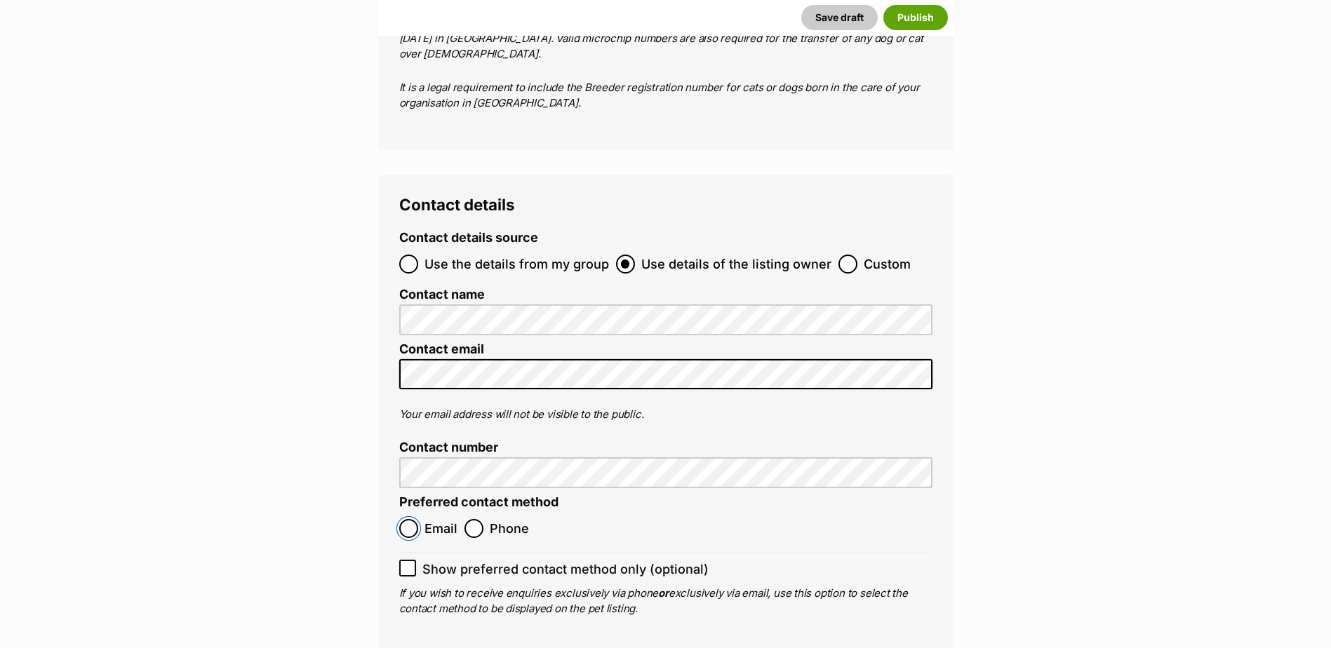
click at [413, 519] on input "Email" at bounding box center [408, 528] width 19 height 19
radio input "true"
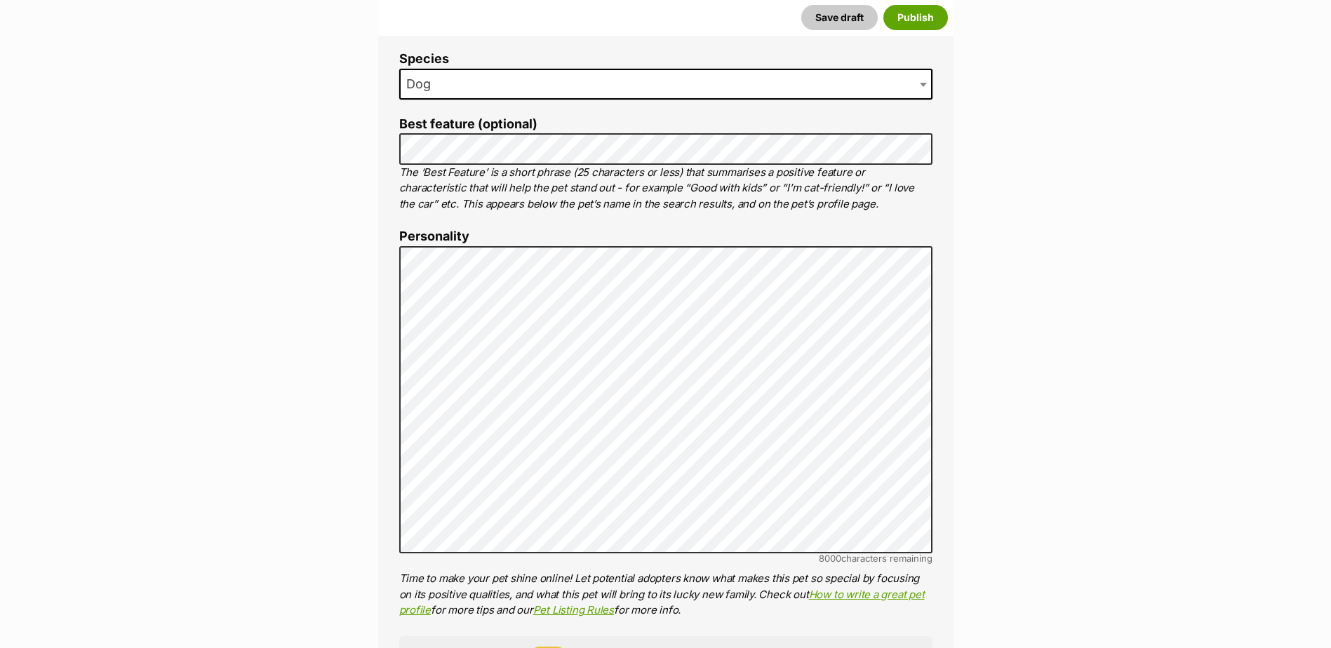
scroll to position [641, 0]
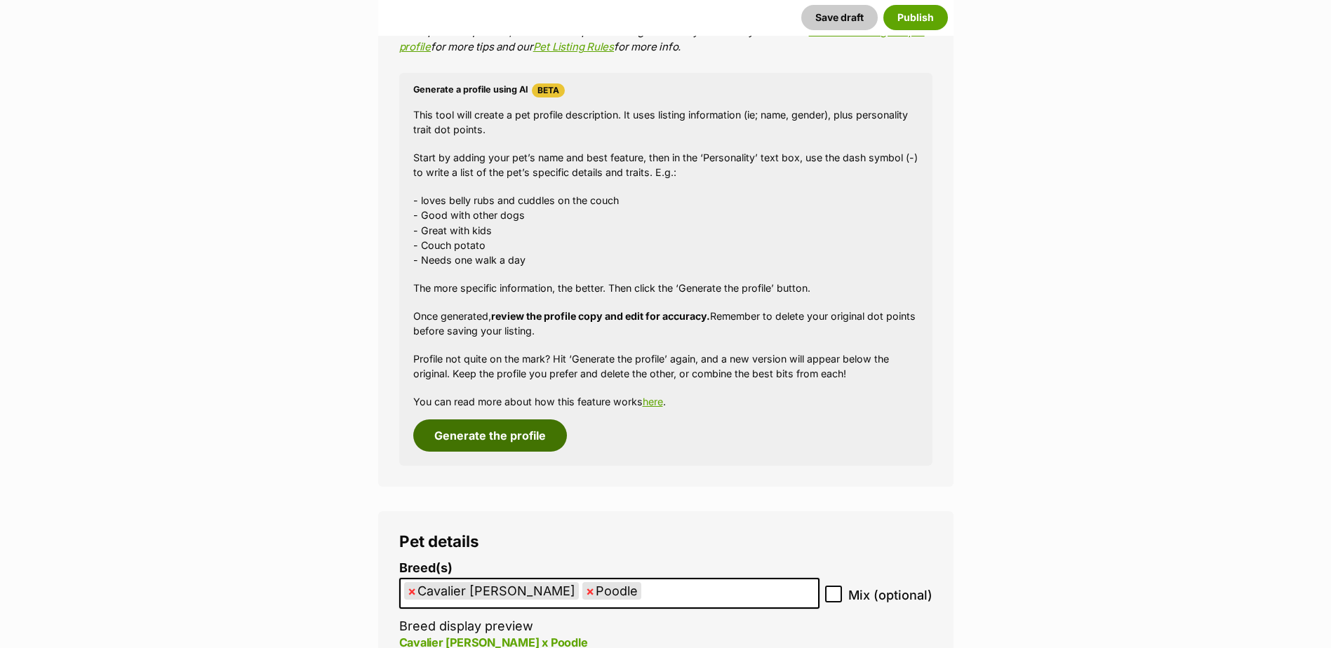
click at [514, 429] on button "Generate the profile" at bounding box center [490, 436] width 154 height 32
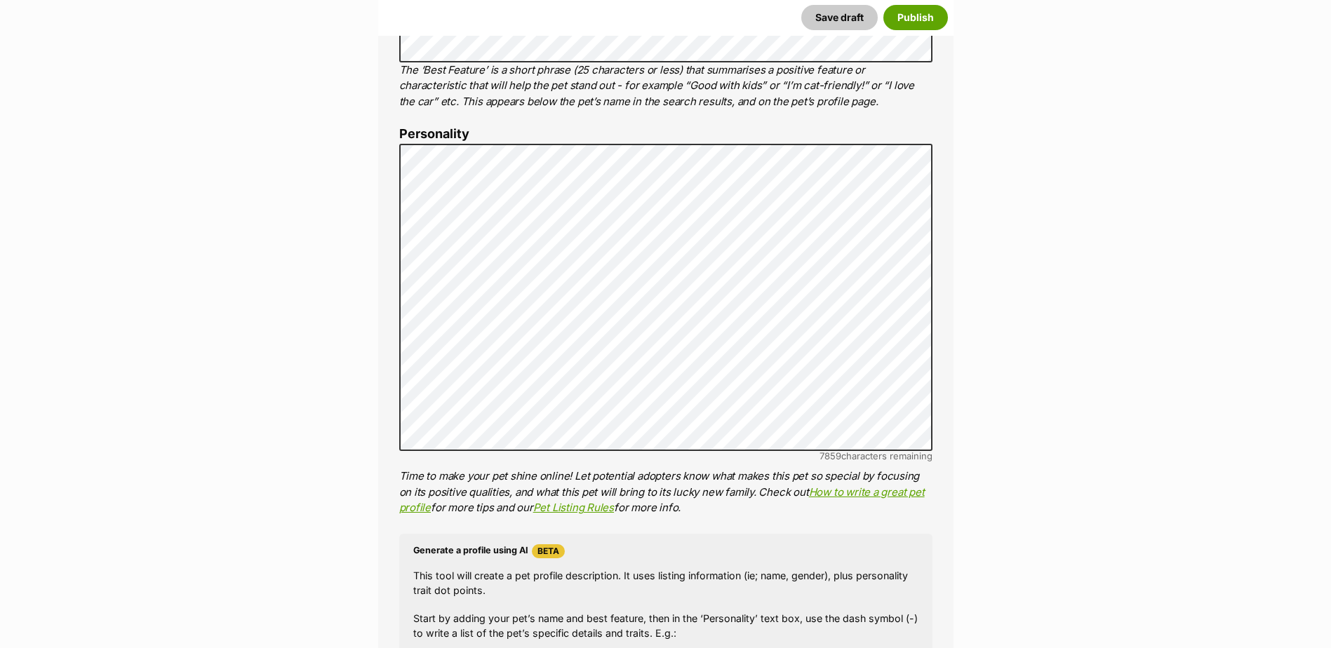
scroll to position [731, 0]
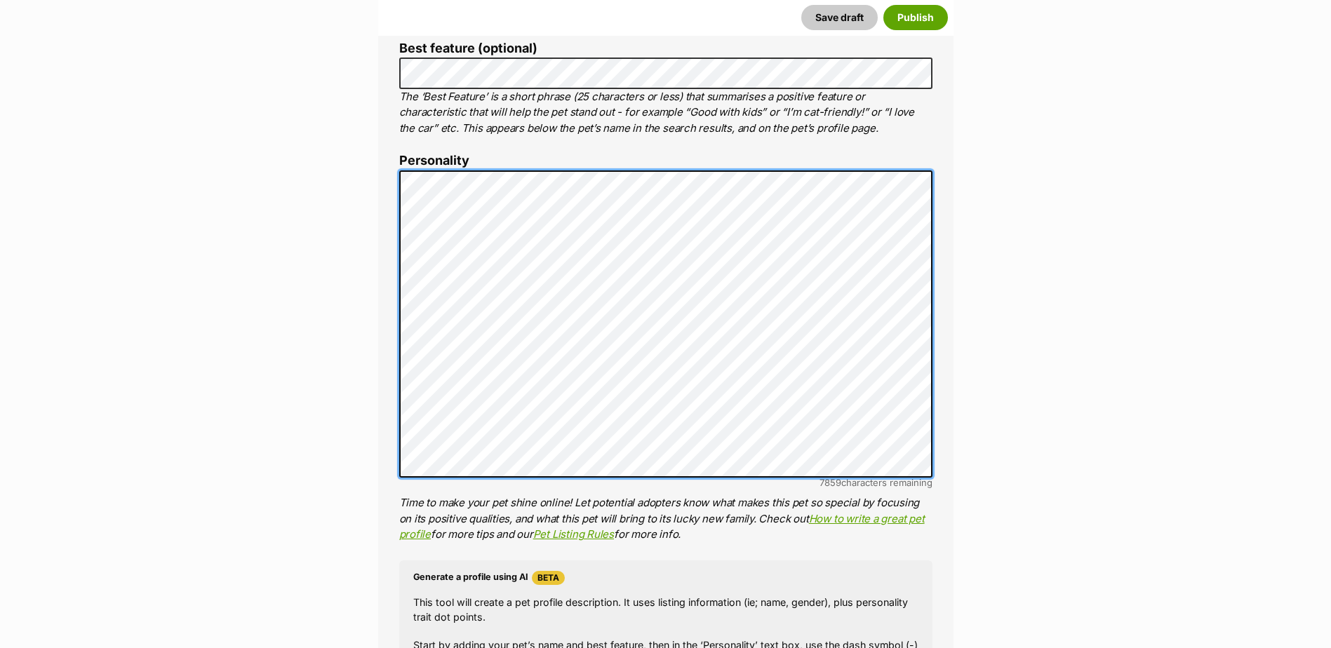
click at [378, 106] on div "About This Pet Name Henlo there, it looks like you might be using the pet name …" at bounding box center [665, 386] width 575 height 1175
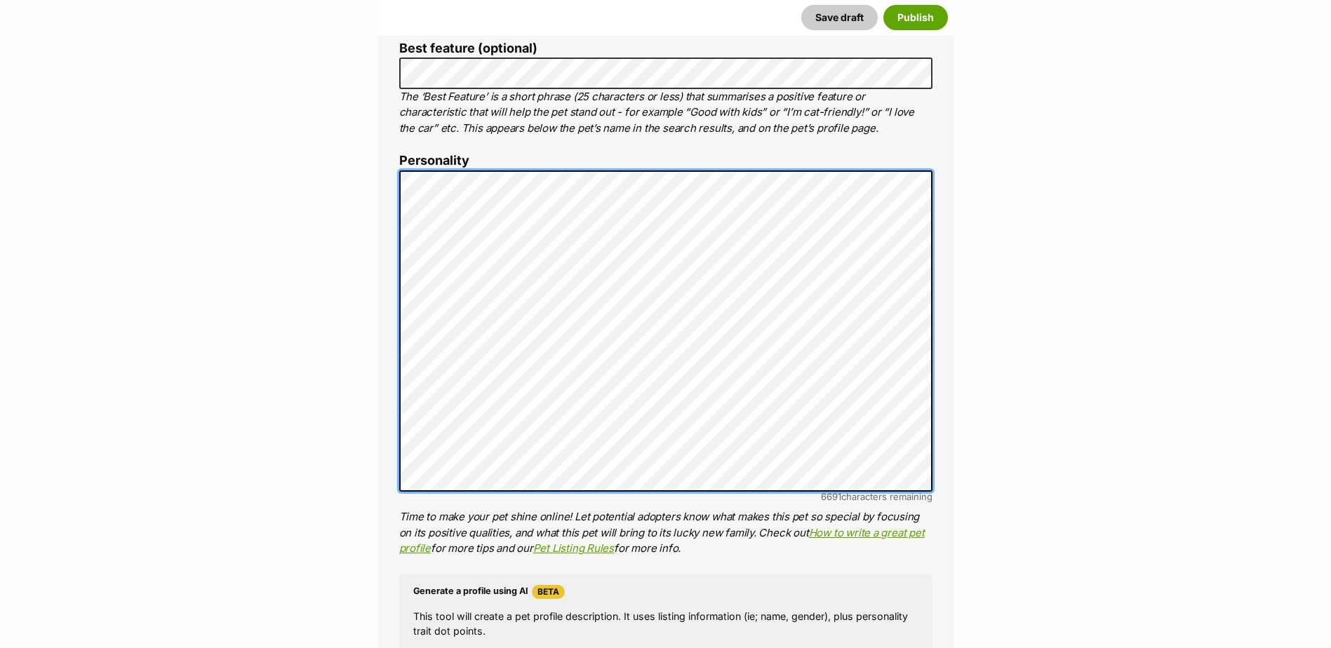
click at [394, 178] on div "About This Pet Name Henlo there, it looks like you might be using the pet name …" at bounding box center [665, 394] width 575 height 1190
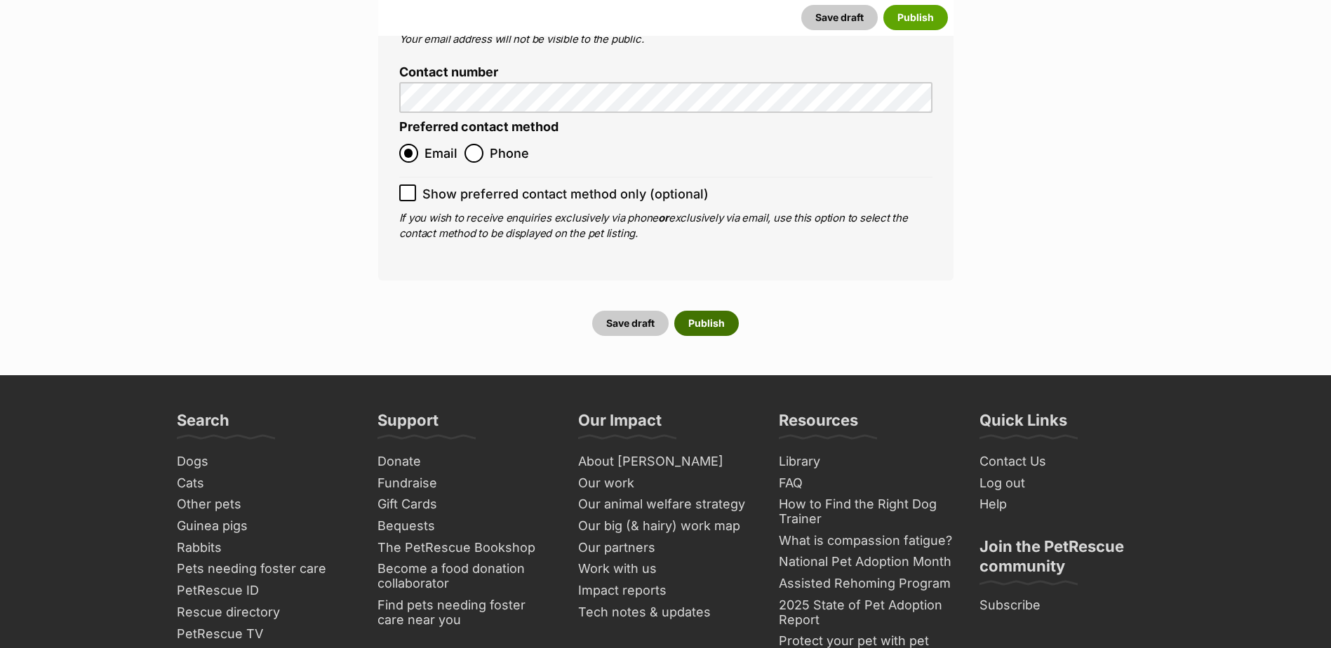
scroll to position [5519, 0]
click at [697, 310] on button "Publish" at bounding box center [706, 322] width 65 height 25
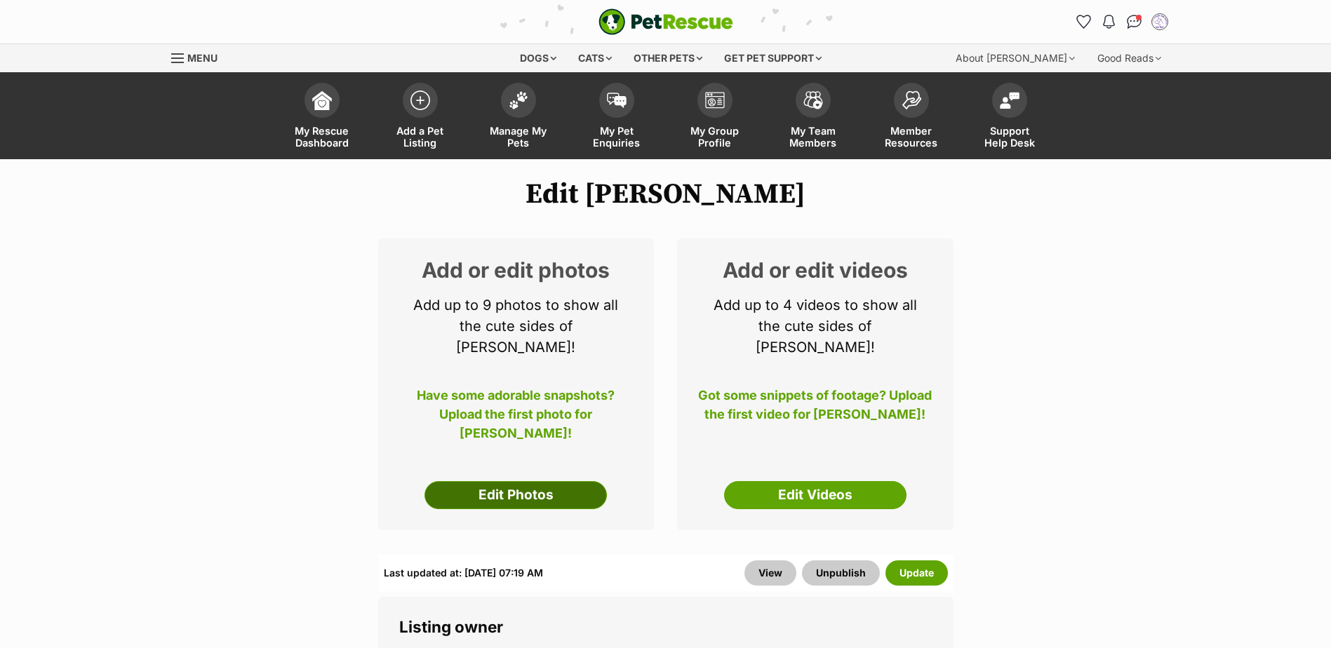
click at [484, 481] on link "Edit Photos" at bounding box center [516, 495] width 182 height 28
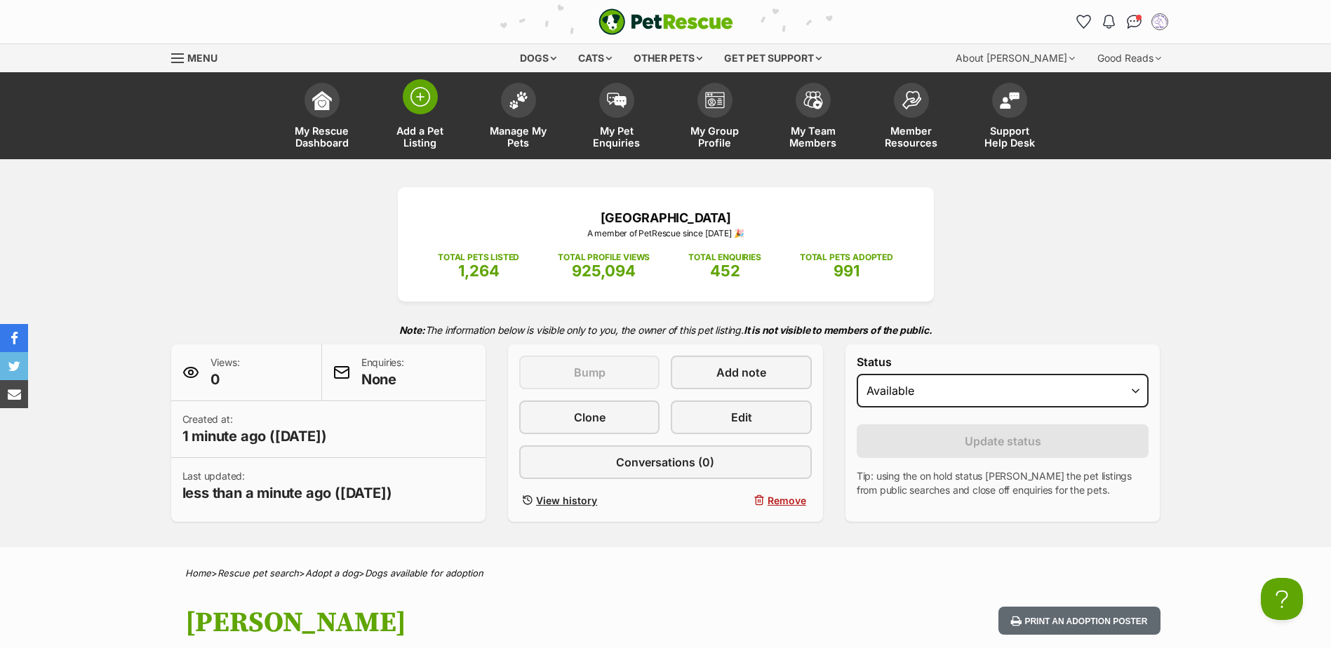
click at [411, 112] on span at bounding box center [420, 96] width 35 height 35
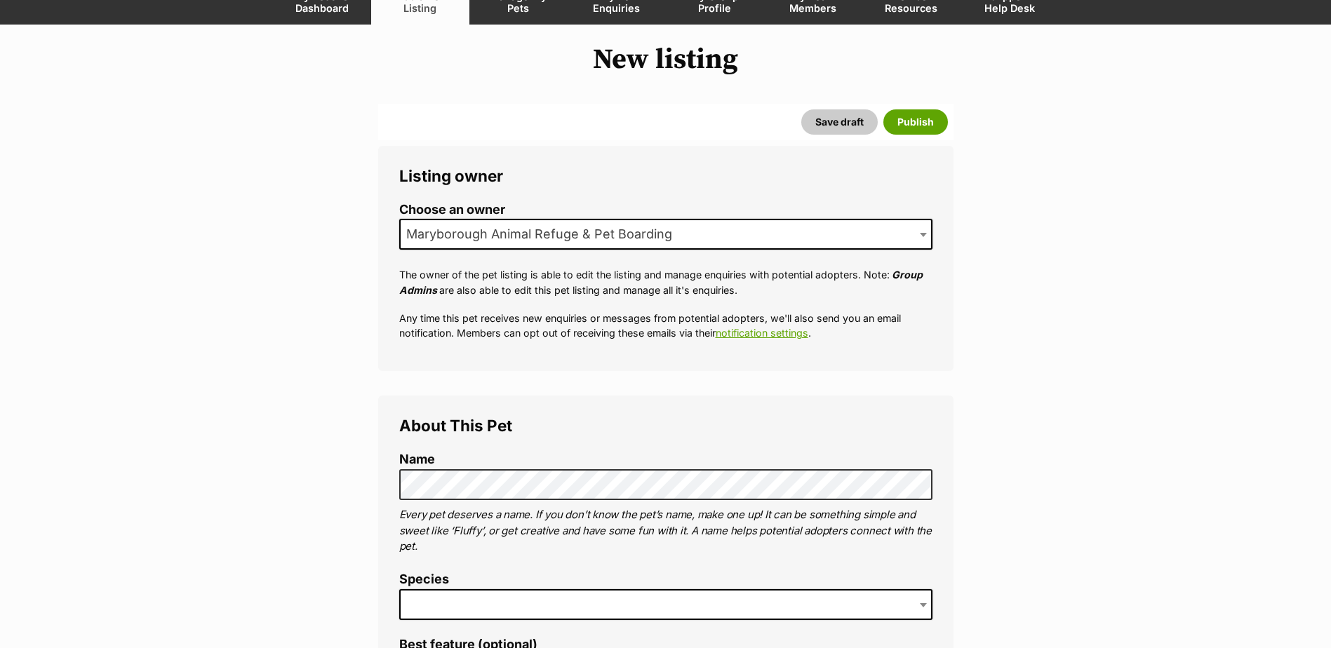
scroll to position [135, 0]
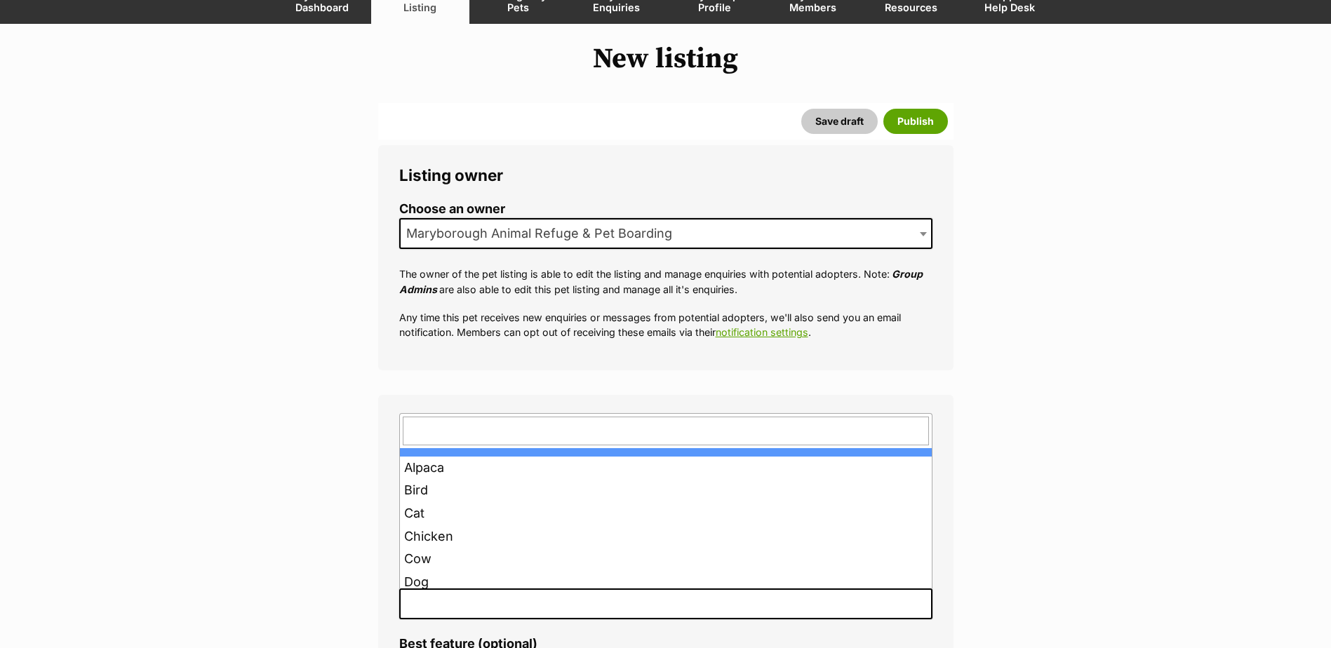
click at [547, 604] on span at bounding box center [665, 604] width 533 height 31
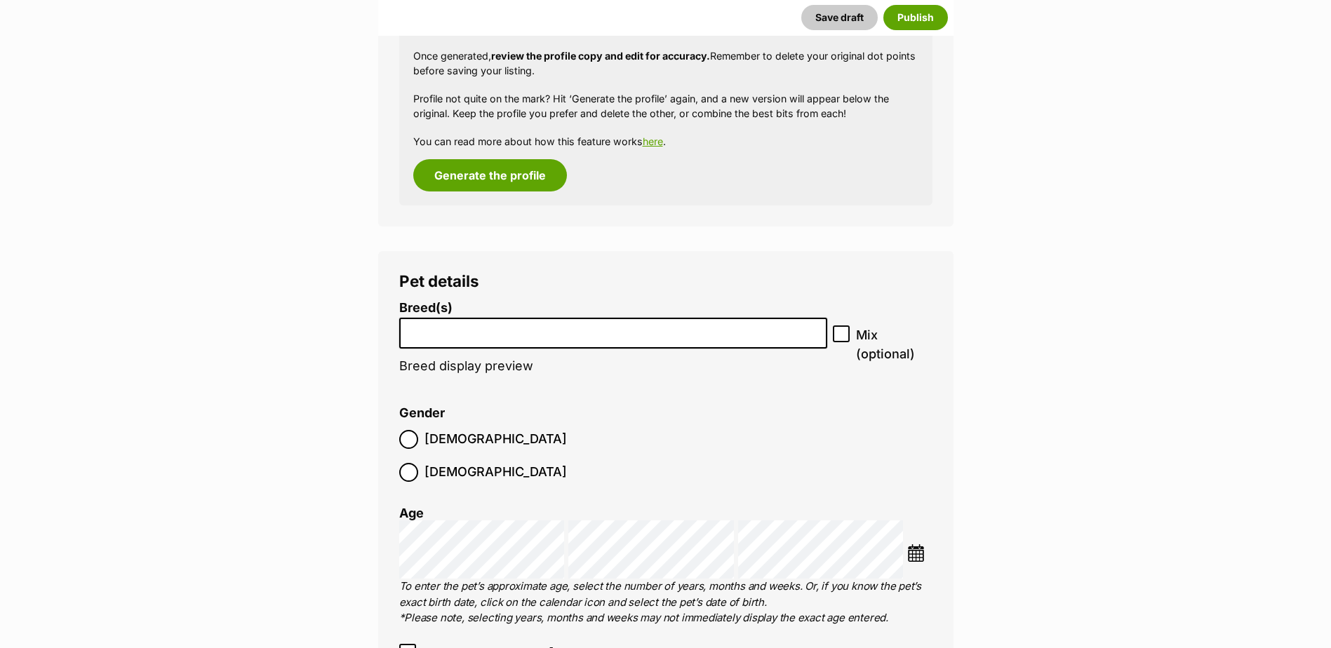
click at [481, 333] on input "search" at bounding box center [613, 330] width 419 height 15
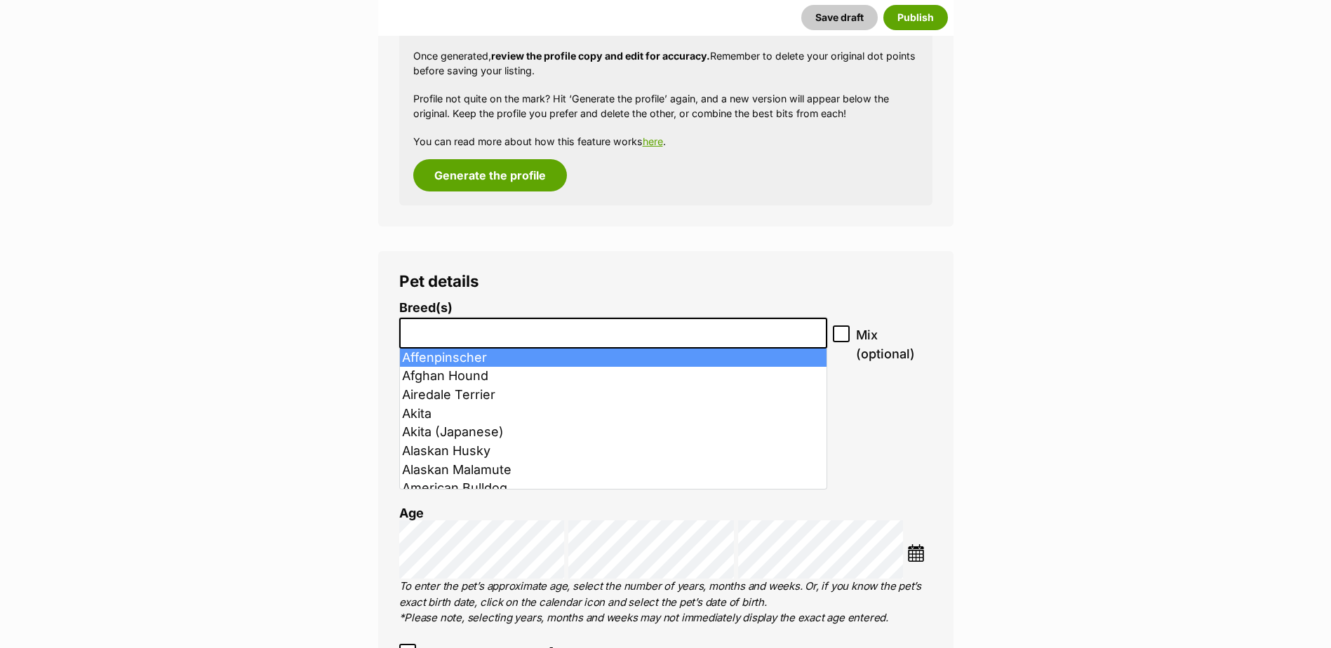
scroll to position [1480, 0]
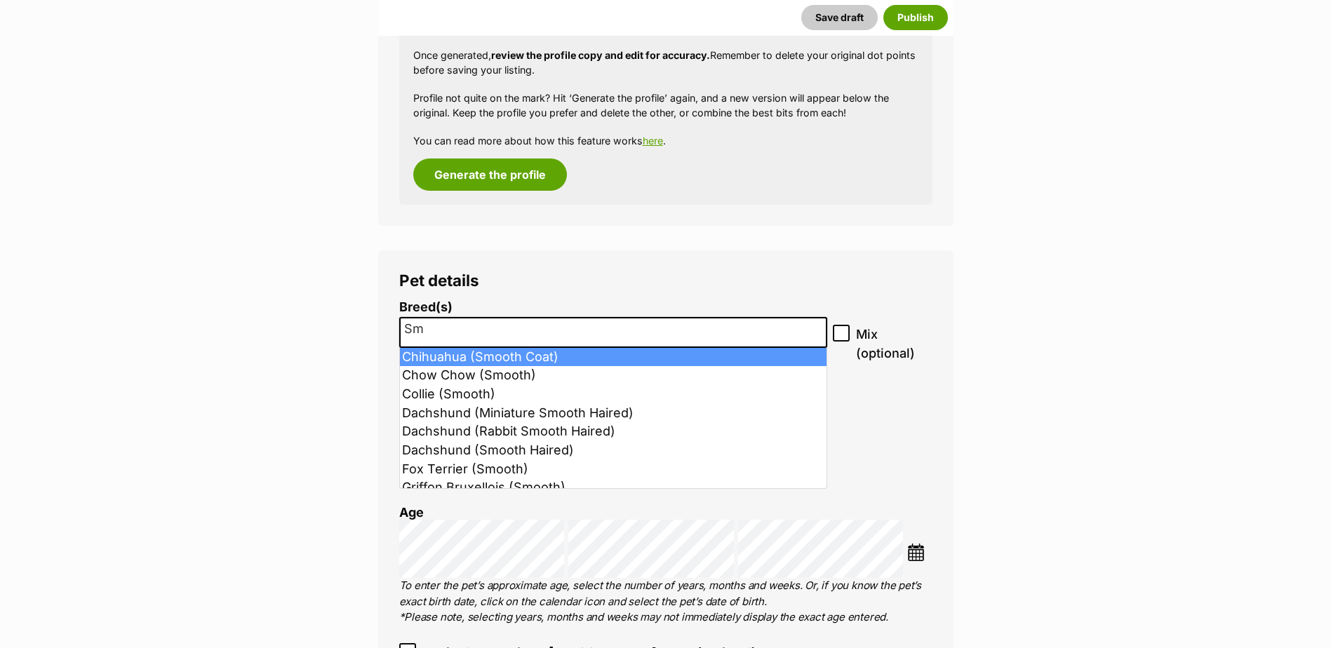
type input "S"
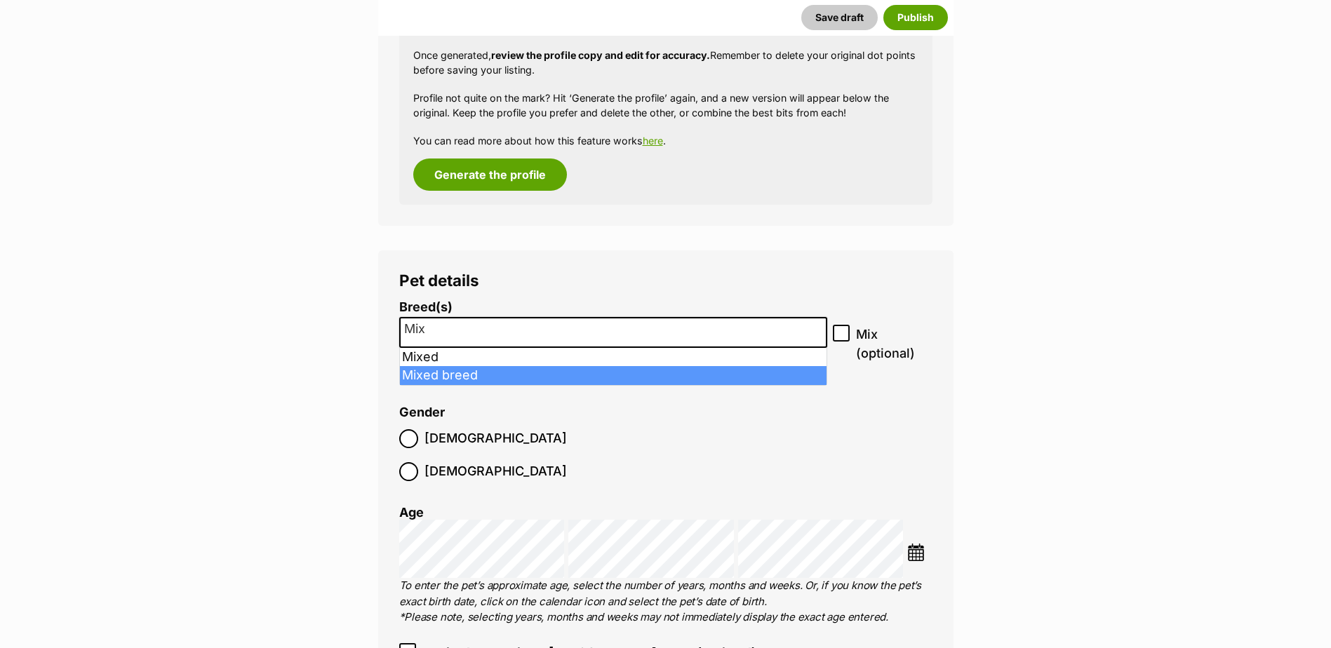
type input "Mix"
select select "252261"
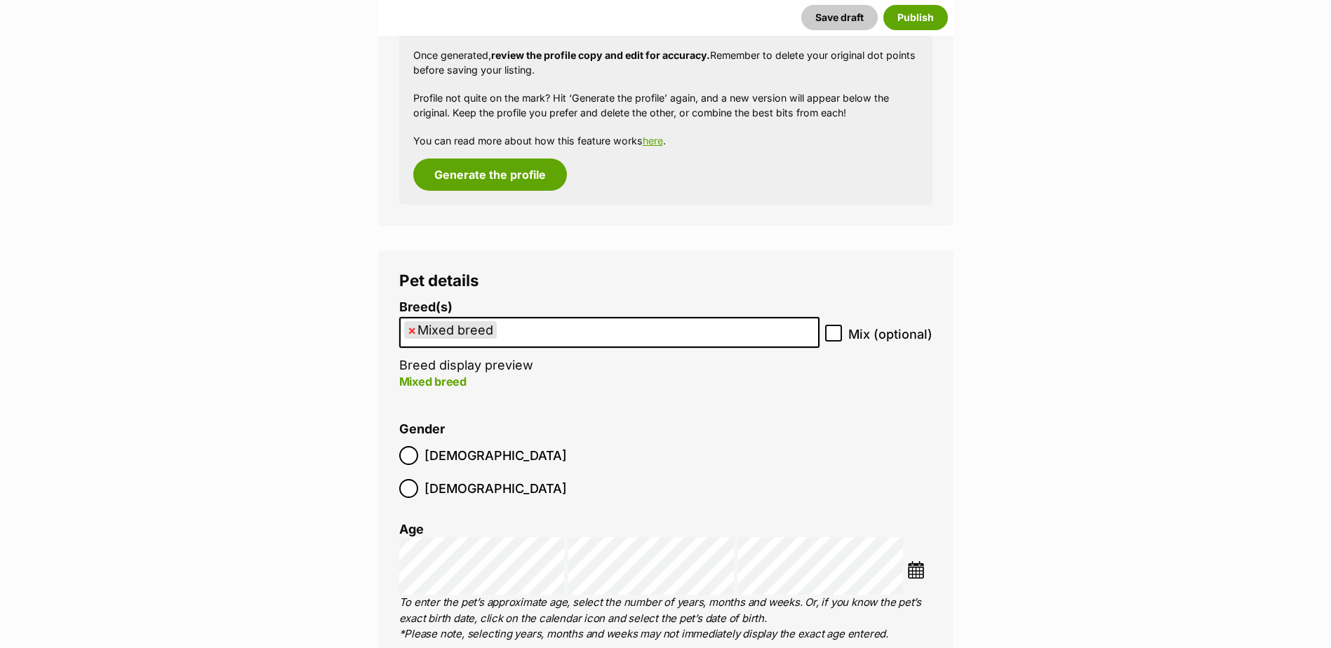
click at [914, 561] on img at bounding box center [916, 570] width 18 height 18
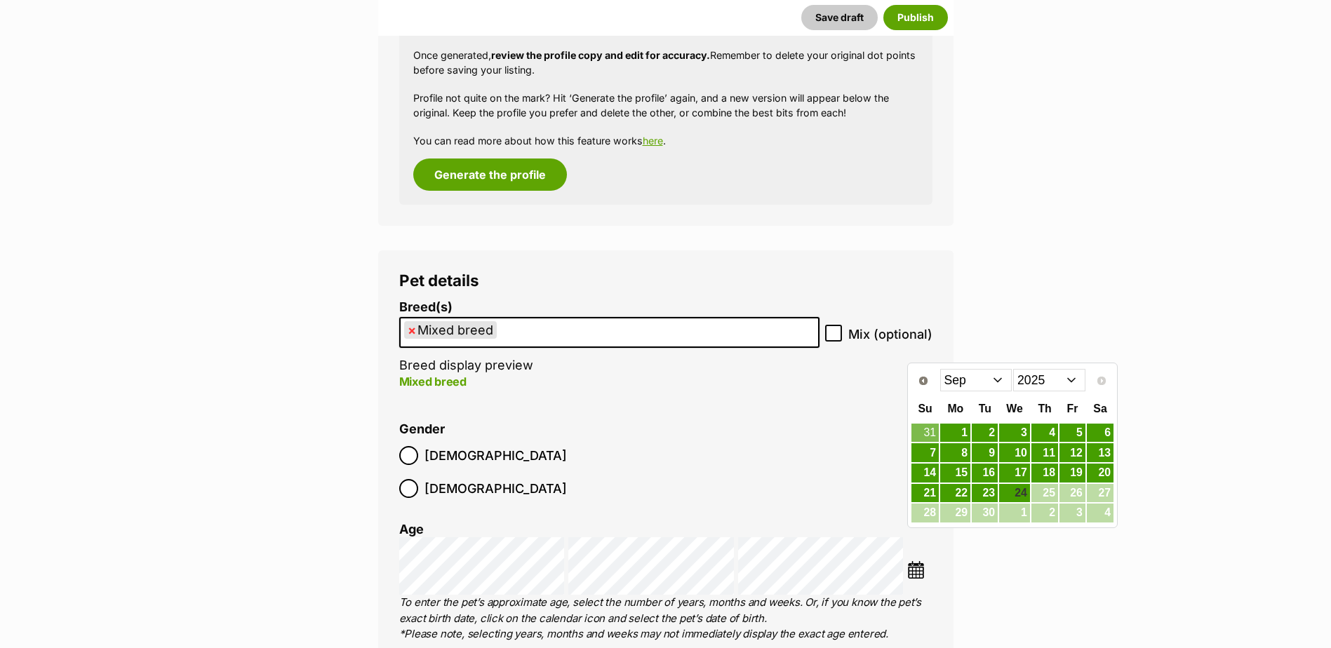
click at [990, 380] on select "Jan Feb Mar Apr May Jun [DATE] Aug Sep" at bounding box center [976, 380] width 72 height 22
click at [1001, 380] on select "Jan Feb Mar Apr May Jun [DATE] Aug Sep" at bounding box center [976, 380] width 72 height 22
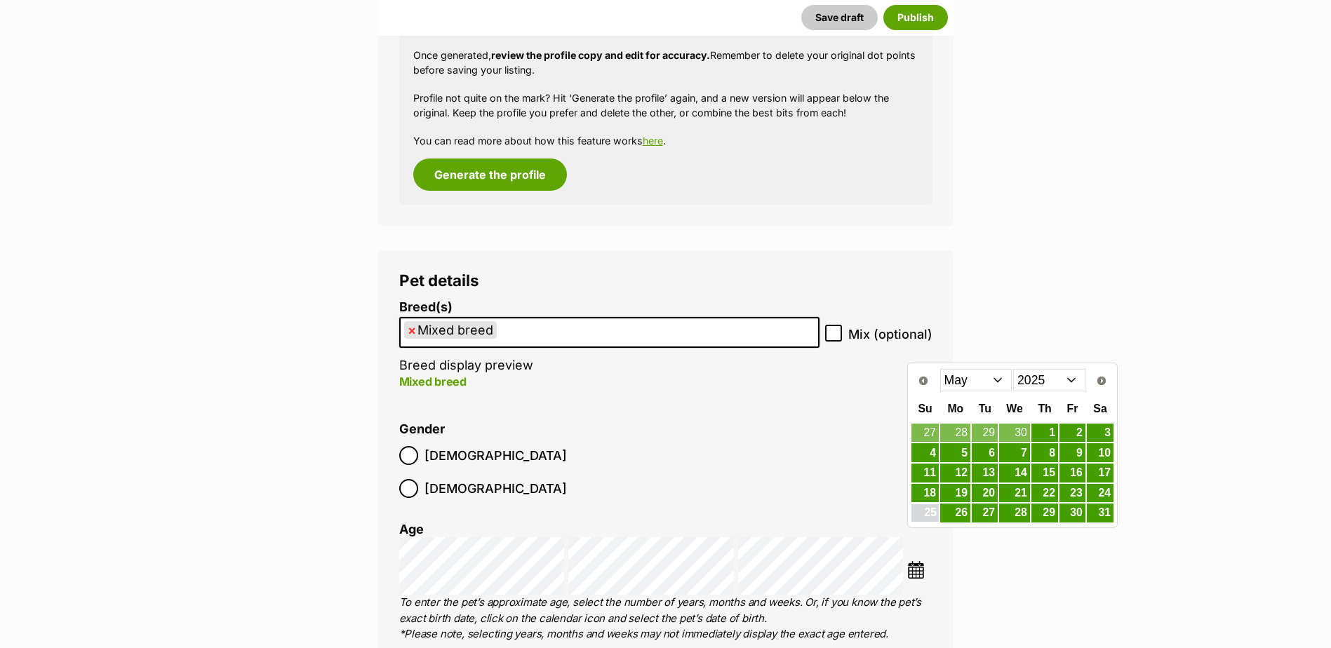
click at [925, 510] on link "25" at bounding box center [925, 514] width 27 height 18
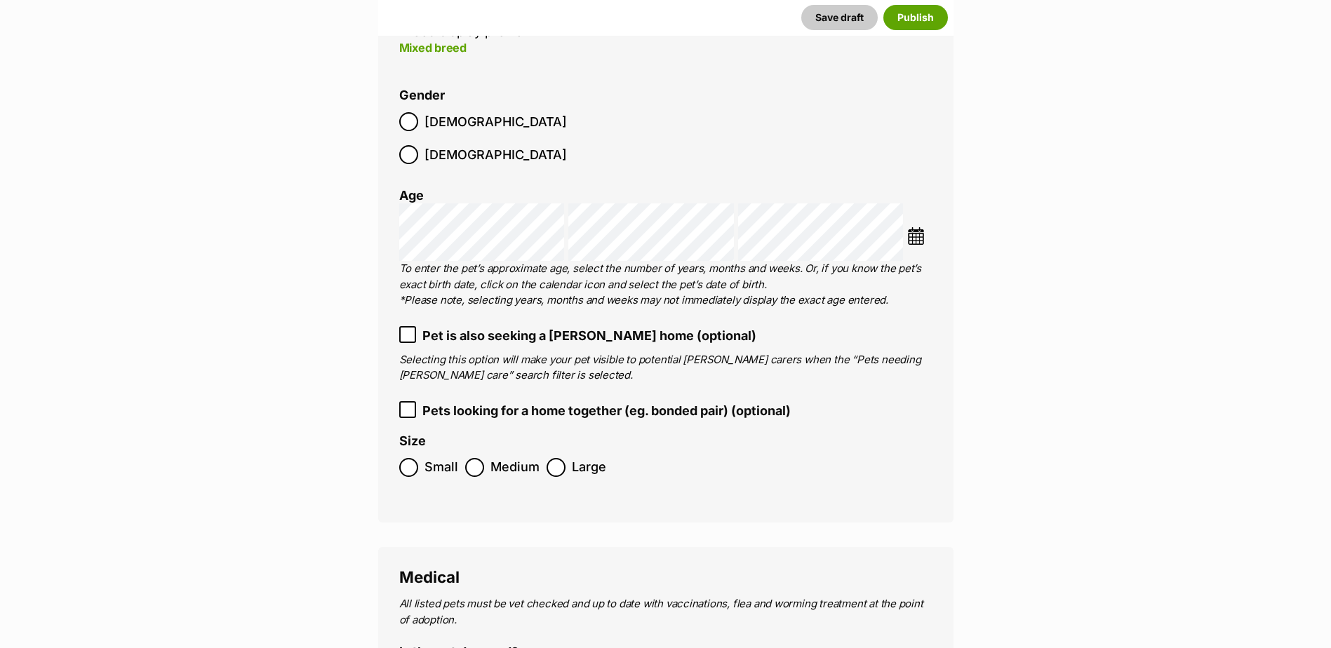
scroll to position [1815, 0]
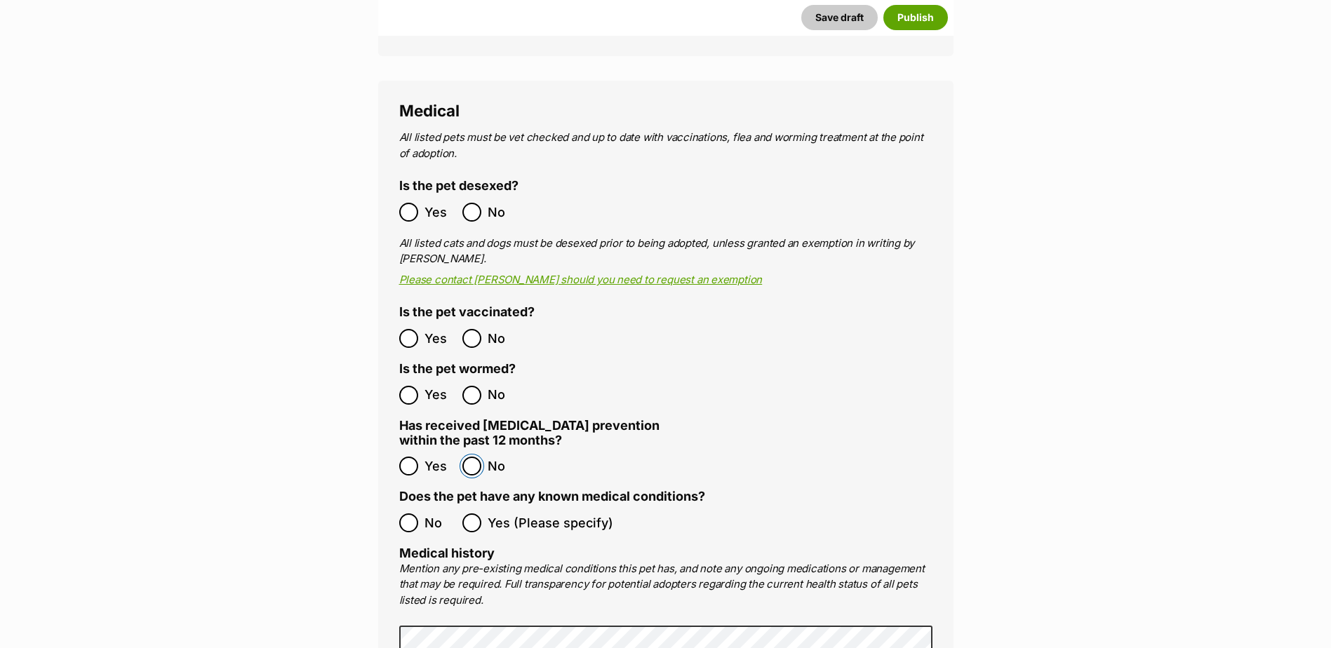
scroll to position [2281, 0]
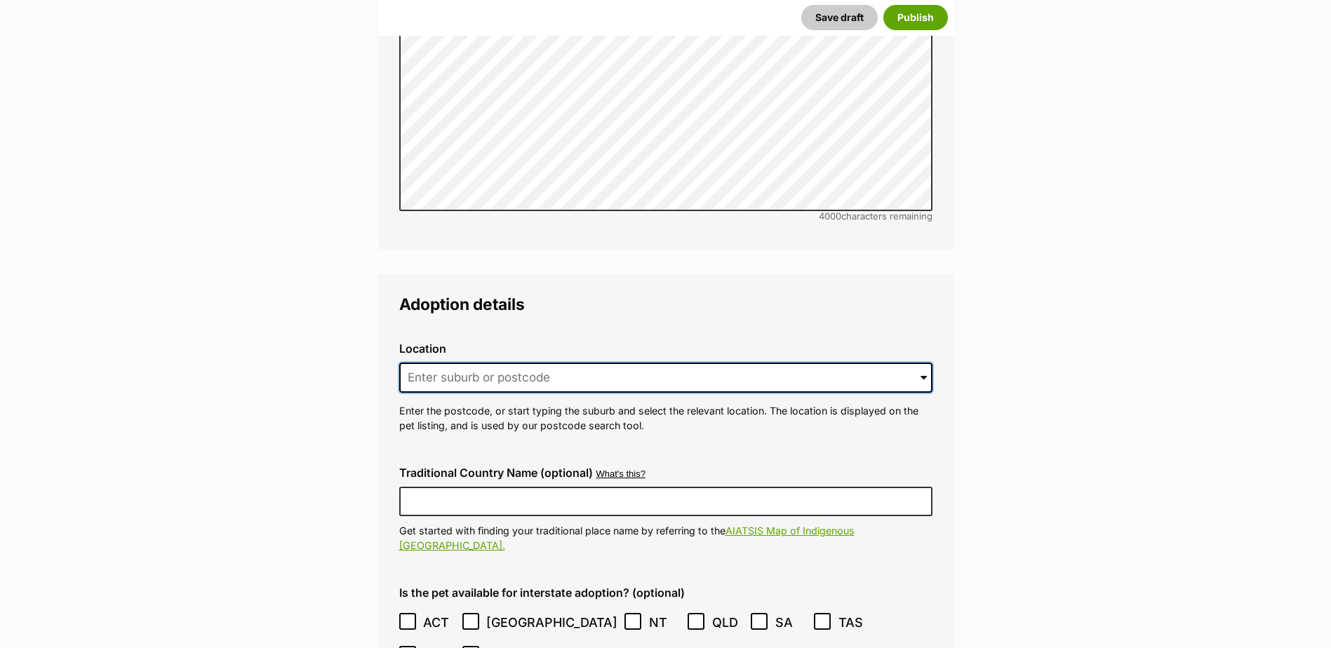
click at [475, 363] on input at bounding box center [665, 378] width 533 height 31
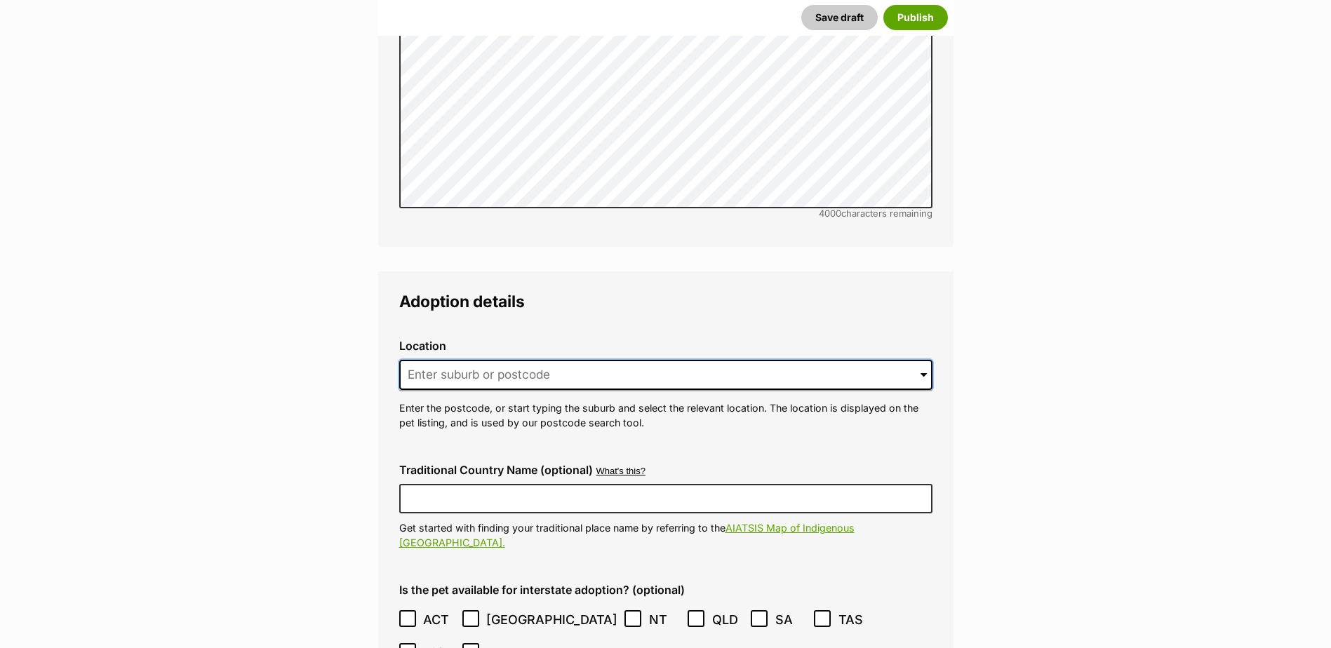
scroll to position [3006, 0]
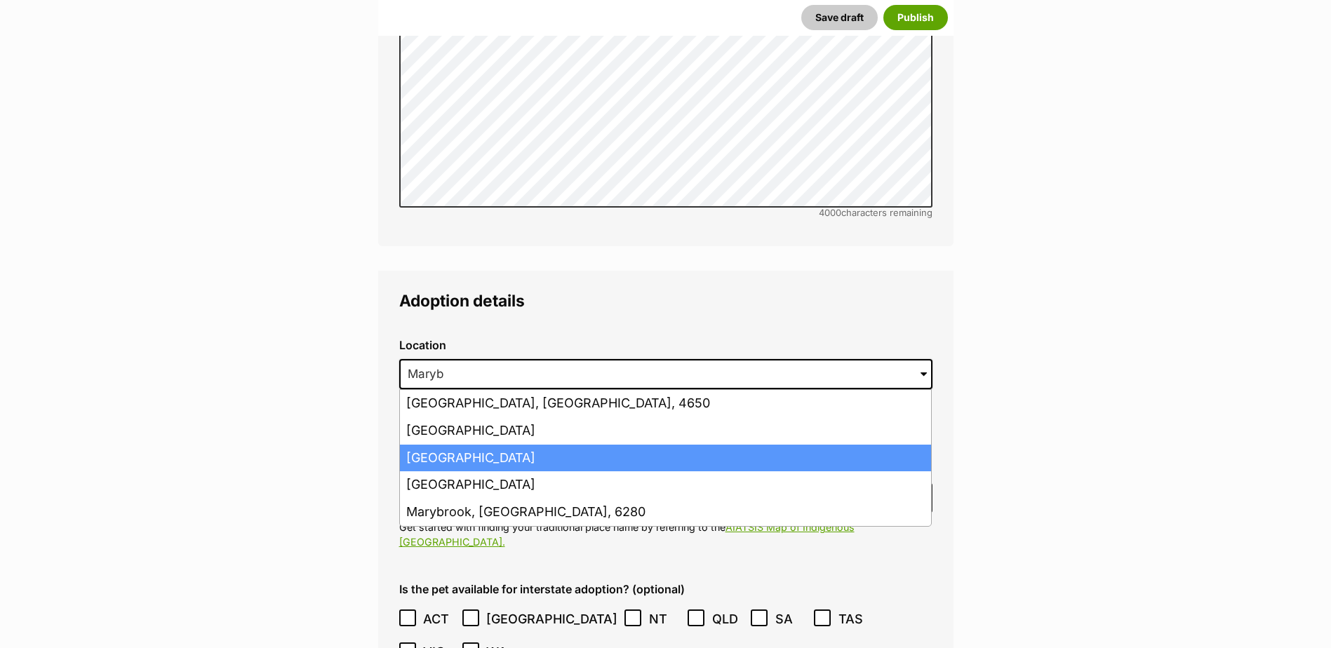
click at [520, 445] on li "[GEOGRAPHIC_DATA]" at bounding box center [665, 458] width 531 height 27
type input "[GEOGRAPHIC_DATA]"
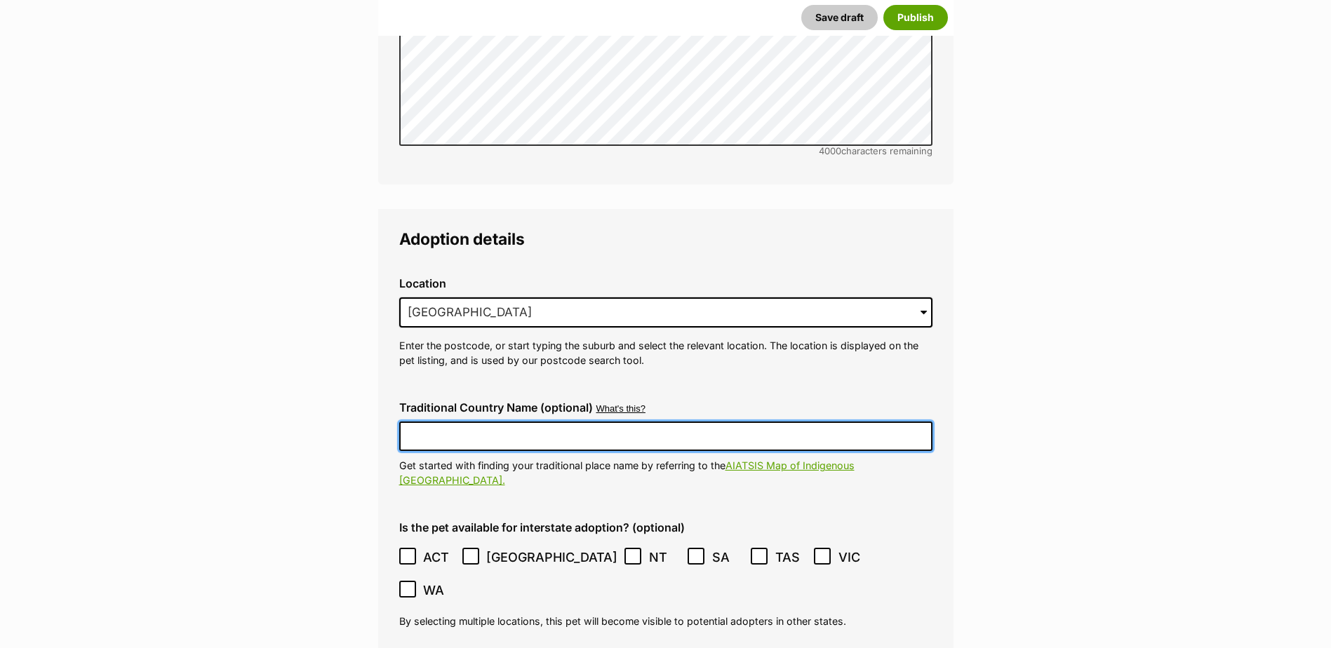
click at [516, 422] on input "Traditional Country Name (optional)" at bounding box center [665, 436] width 533 height 29
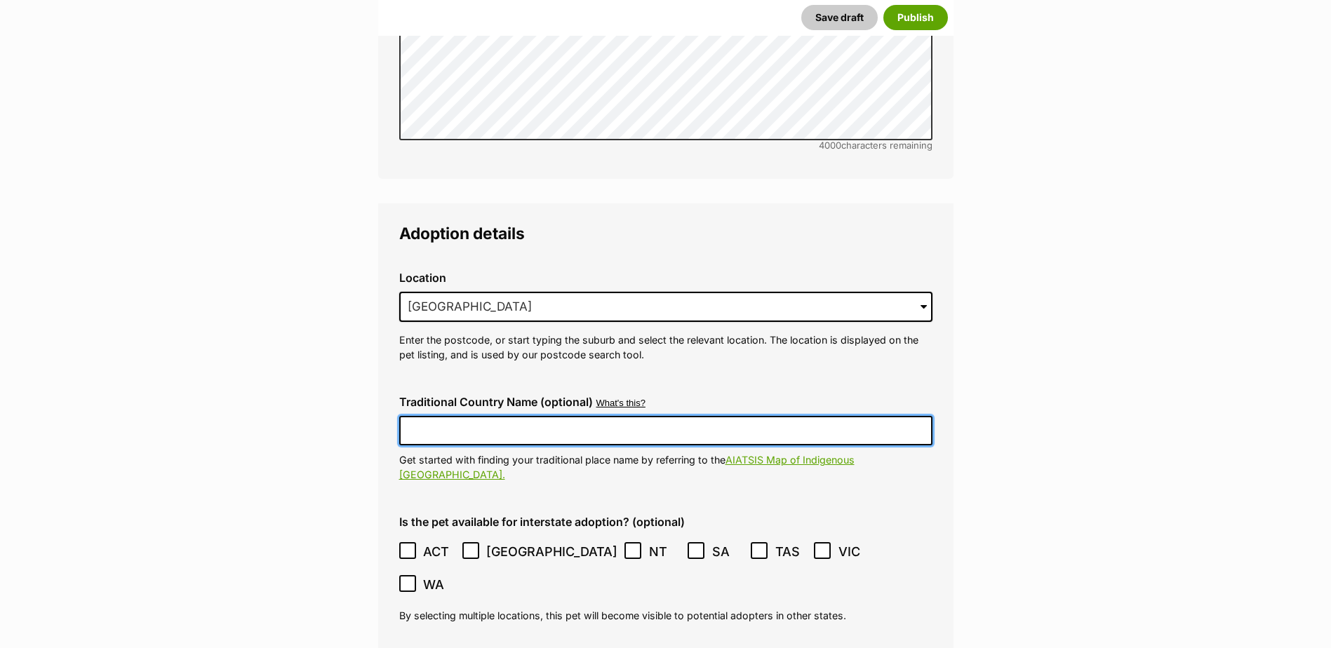
click at [515, 416] on input "Traditional Country Name (optional)" at bounding box center [665, 430] width 533 height 29
click at [515, 415] on input "Traditional Country Name (optional)" at bounding box center [665, 429] width 533 height 29
type input "[GEOGRAPHIC_DATA]"
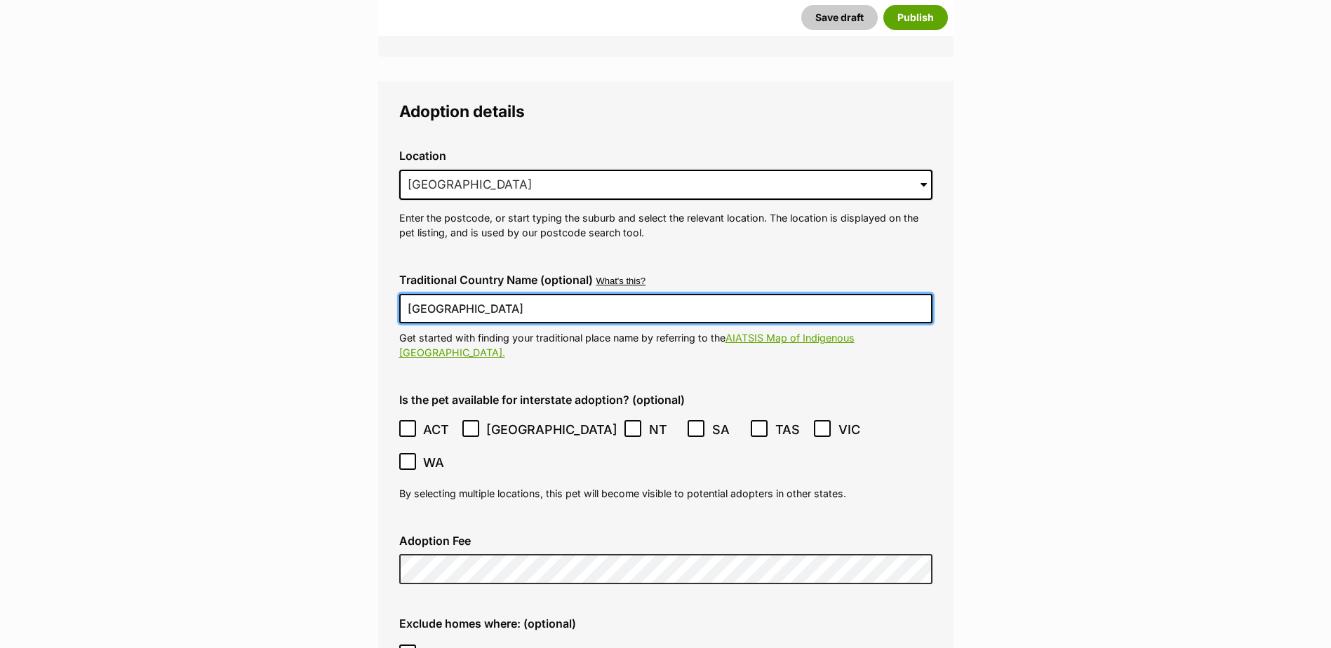
scroll to position [3210, 0]
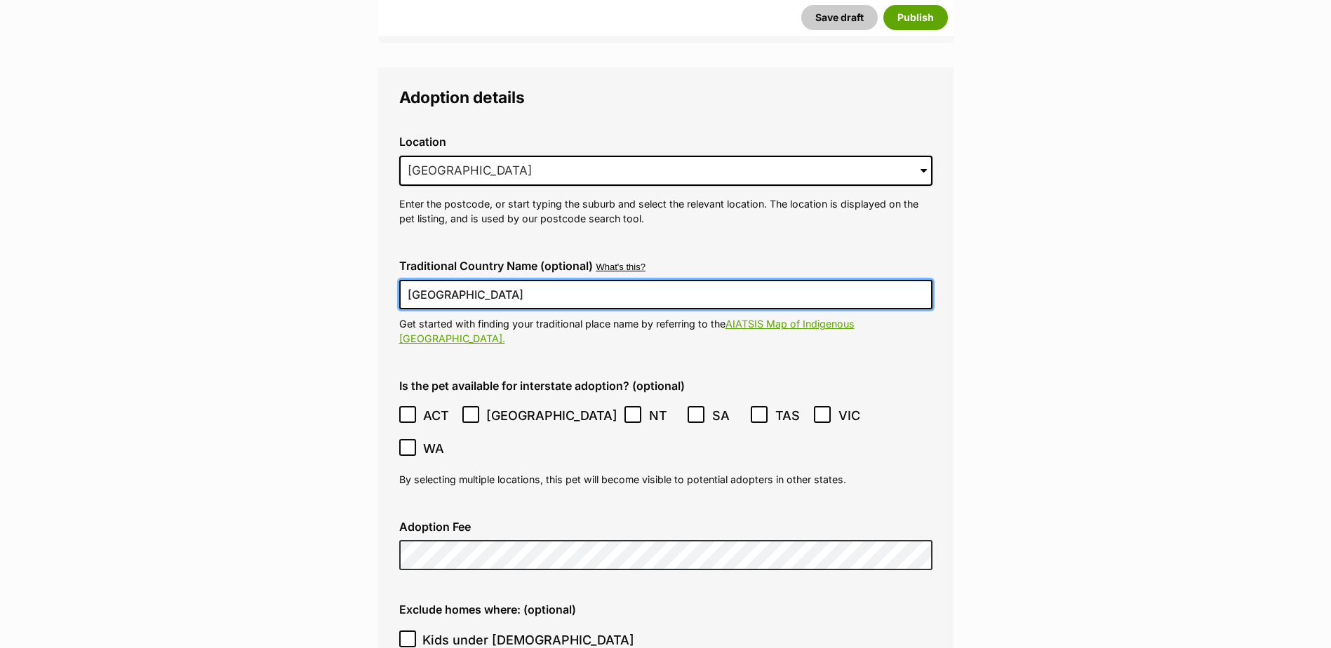
drag, startPoint x: 410, startPoint y: 367, endPoint x: 460, endPoint y: 372, distance: 50.1
click at [411, 410] on icon at bounding box center [408, 415] width 10 height 10
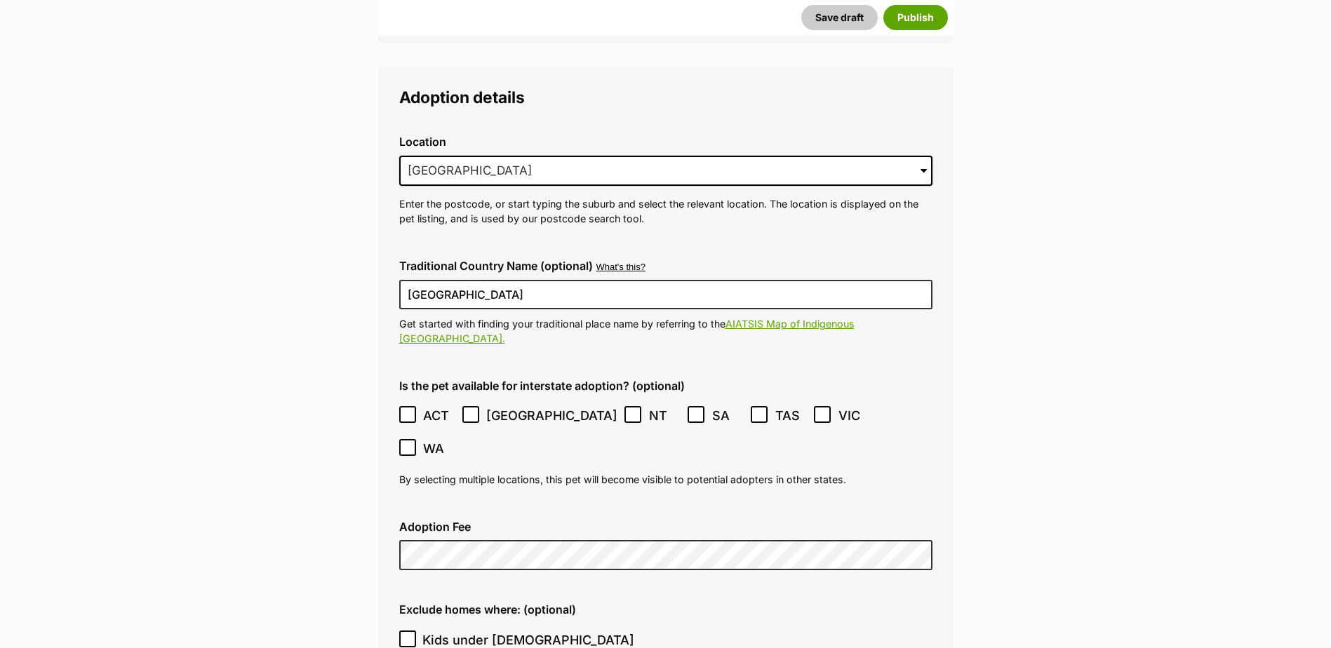
click at [469, 410] on icon at bounding box center [471, 415] width 10 height 10
click at [628, 410] on icon at bounding box center [633, 415] width 10 height 10
click at [691, 410] on icon at bounding box center [696, 415] width 10 height 10
click at [413, 443] on icon at bounding box center [408, 448] width 10 height 10
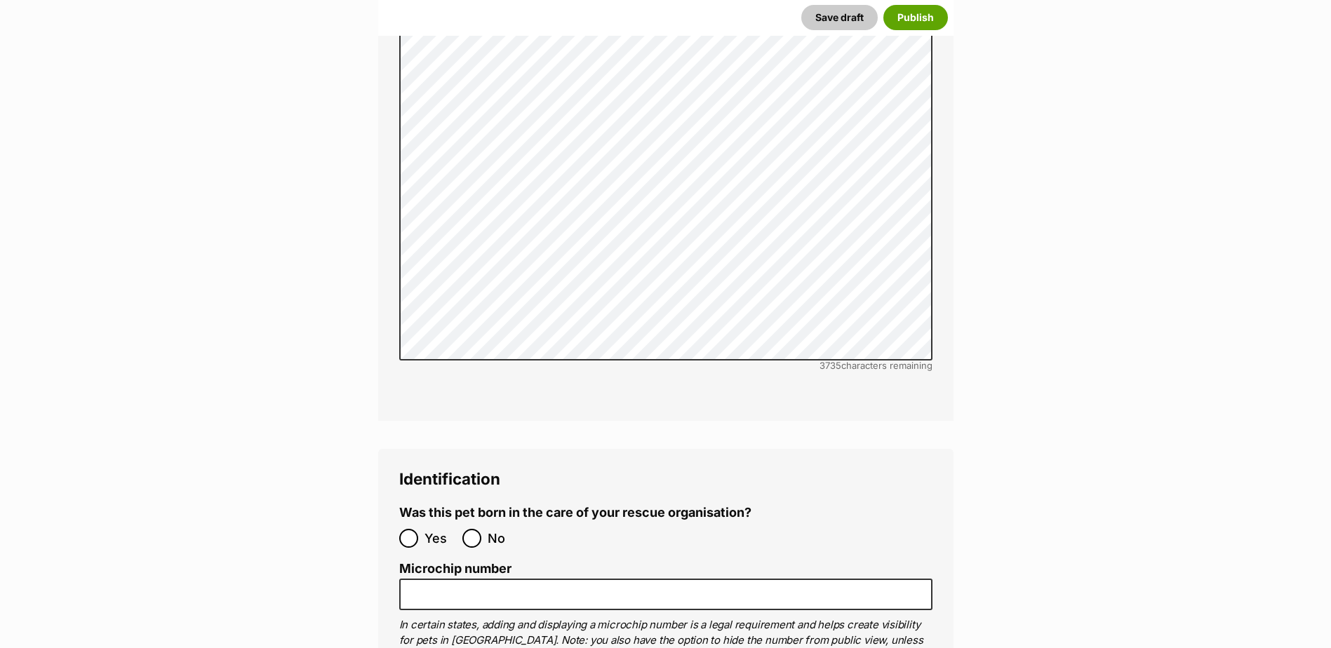
scroll to position [4145, 0]
click at [477, 528] on input "No" at bounding box center [471, 537] width 19 height 19
radio input "true"
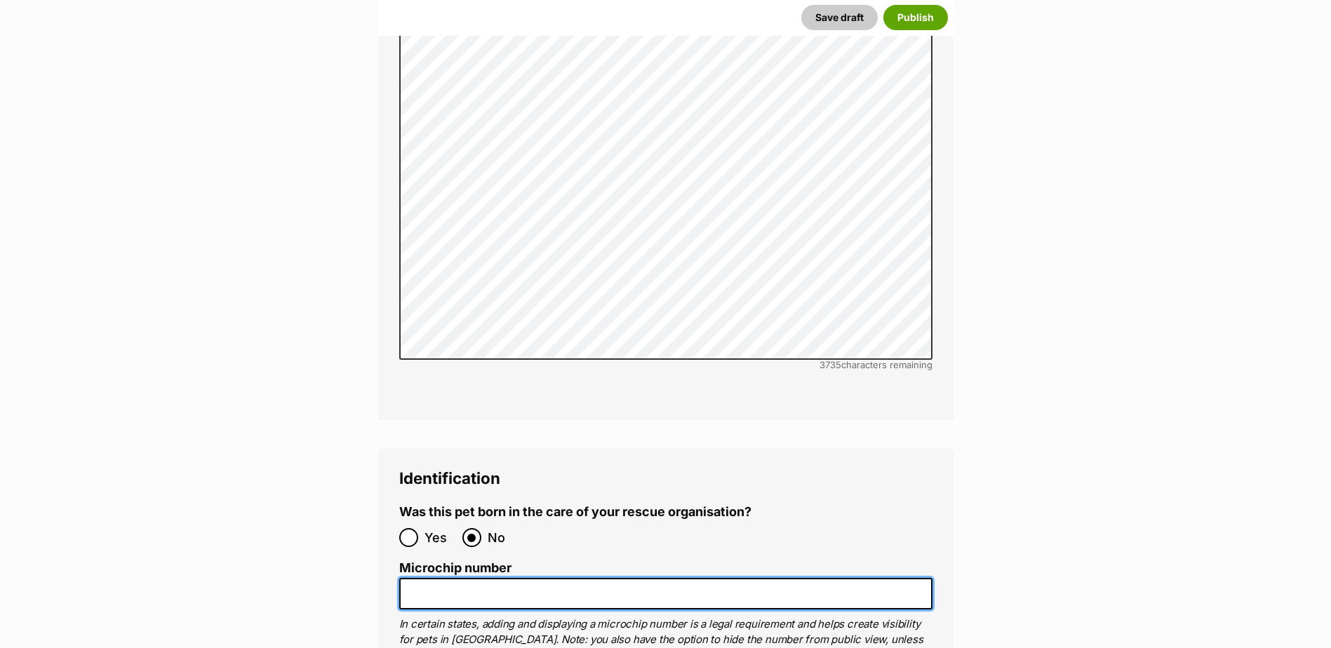
click at [471, 578] on input "Microchip number" at bounding box center [665, 594] width 533 height 32
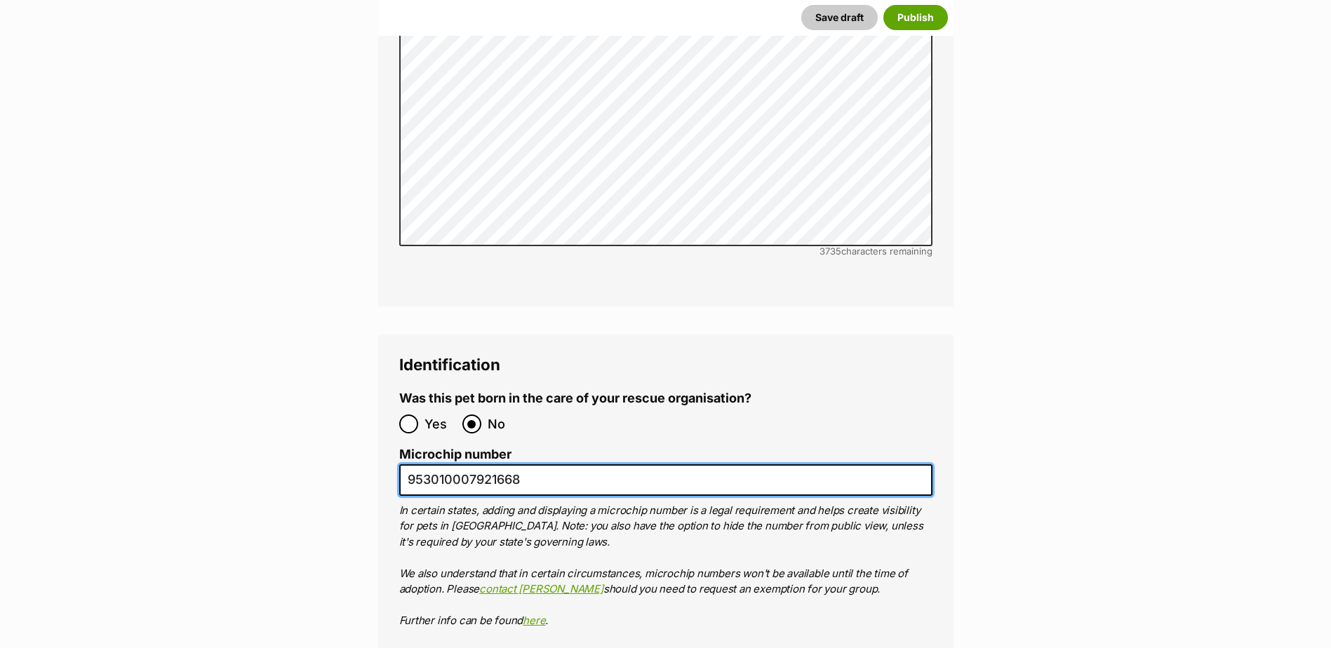
scroll to position [4260, 0]
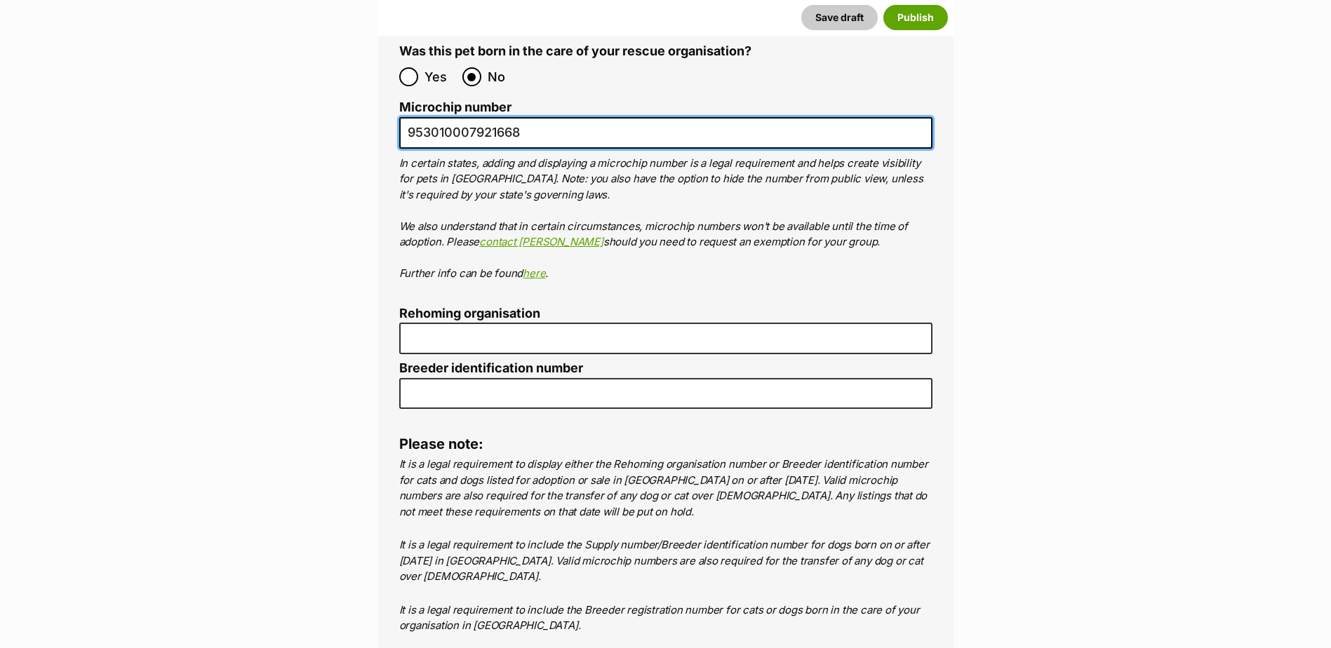
type input "953010007921668"
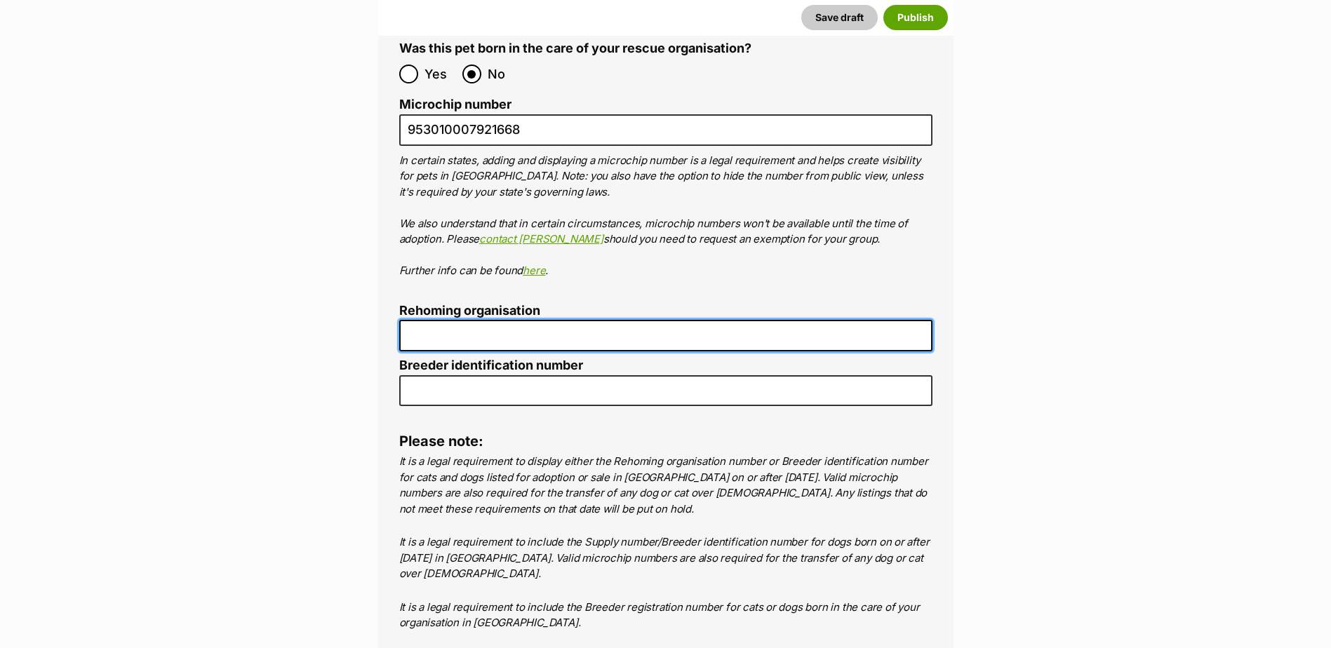
click at [480, 320] on input "Rehoming organisation" at bounding box center [665, 336] width 533 height 32
type input "MDAR"
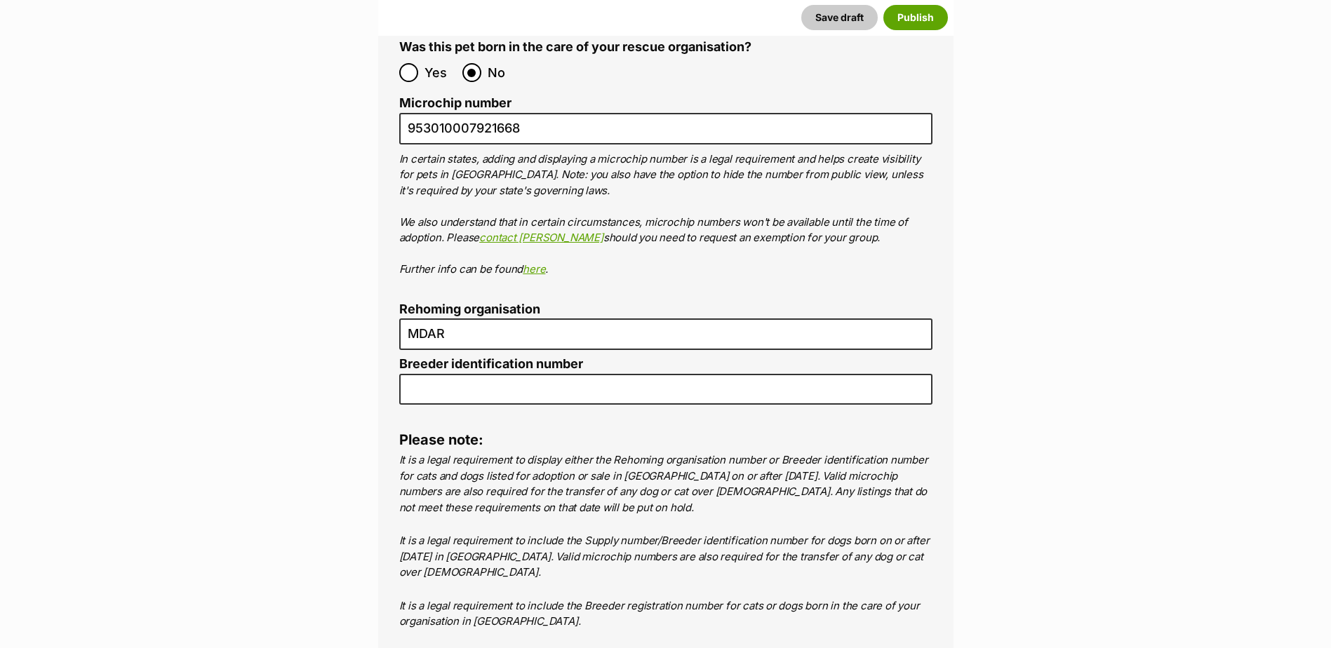
type input "0000312643880"
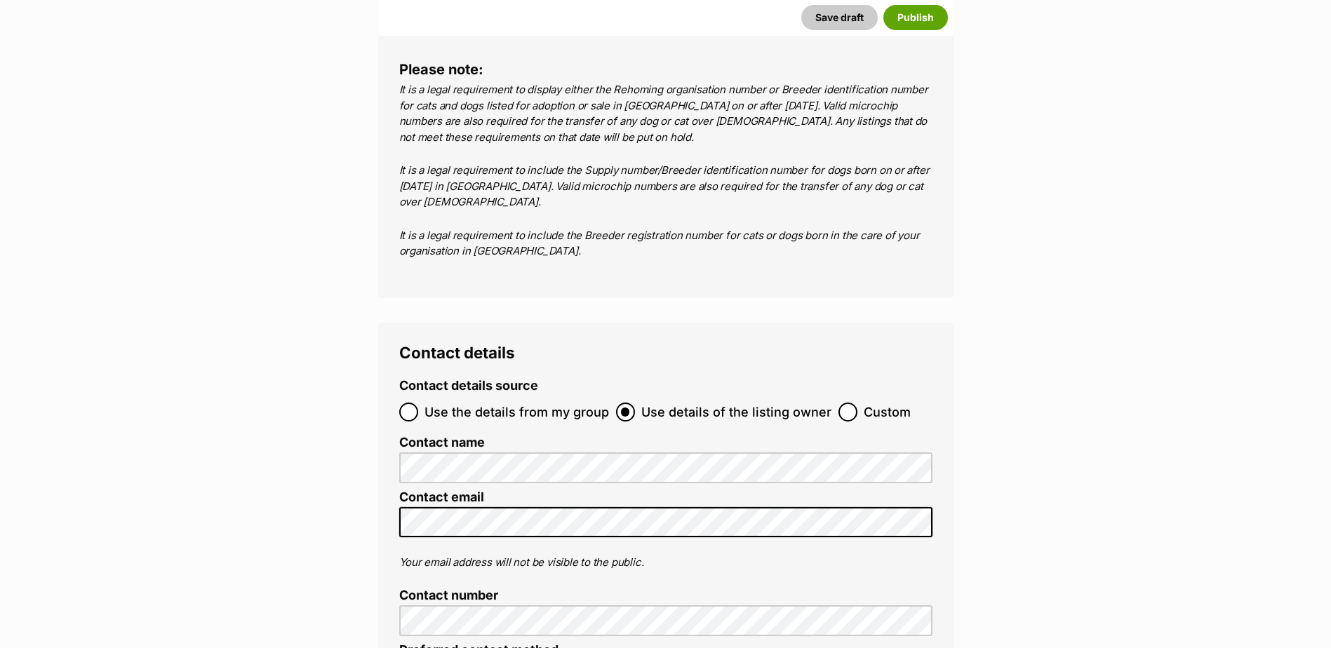
scroll to position [5145, 0]
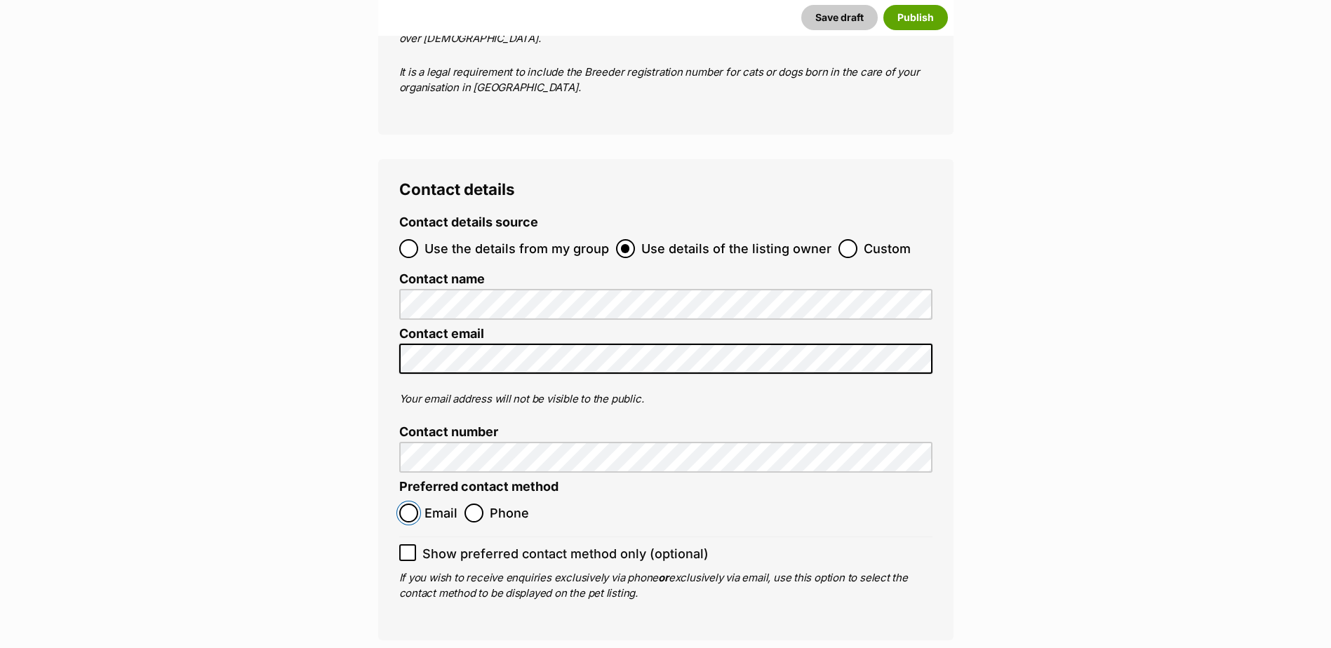
click at [401, 504] on input "Email" at bounding box center [408, 513] width 19 height 19
radio input "true"
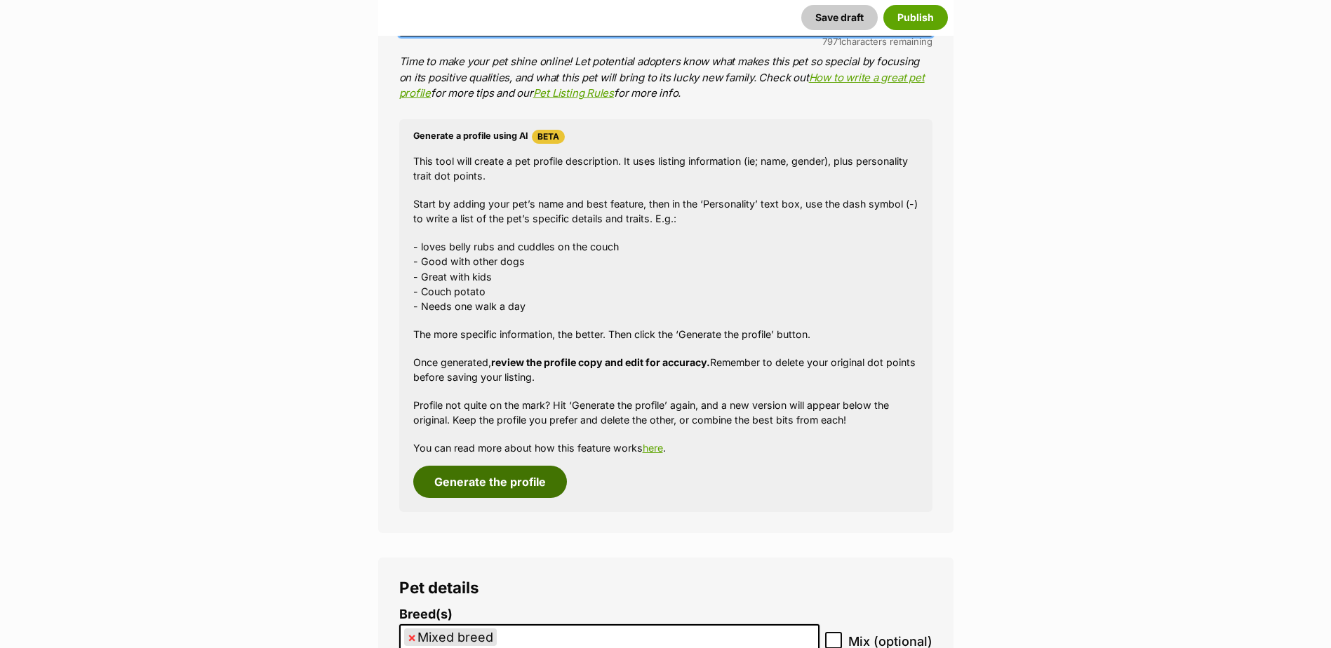
scroll to position [1174, 0]
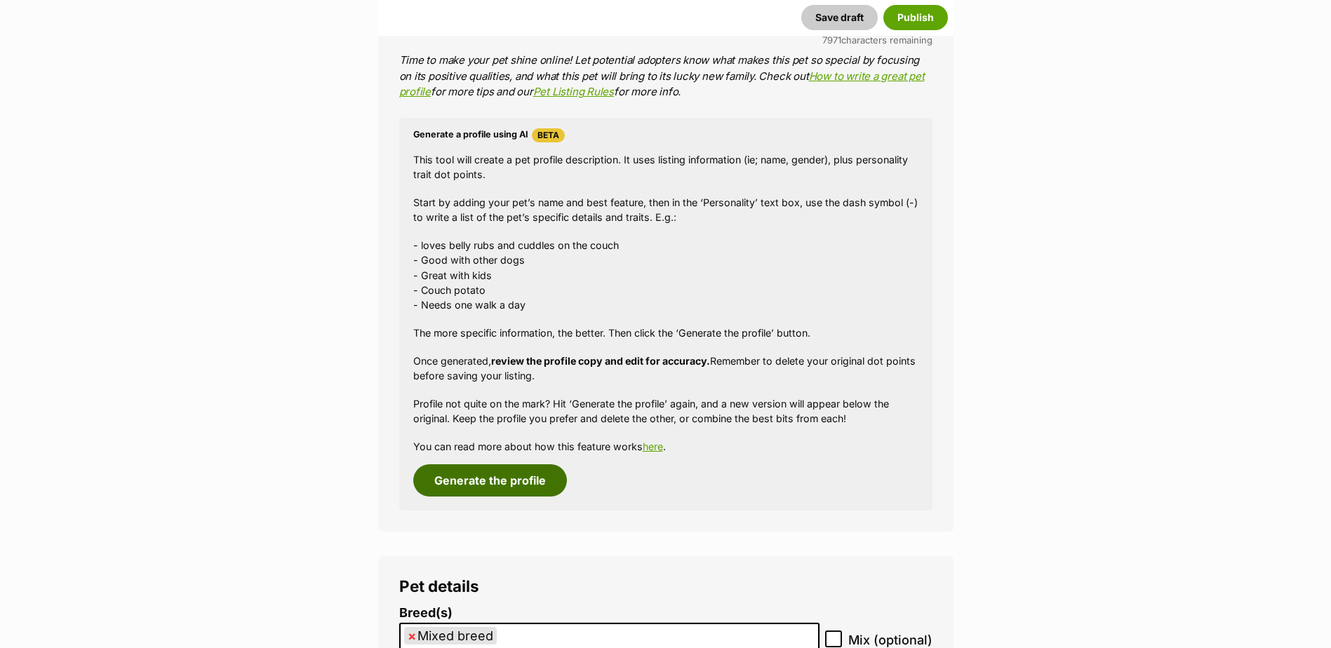
click at [520, 472] on button "Generate the profile" at bounding box center [490, 481] width 154 height 32
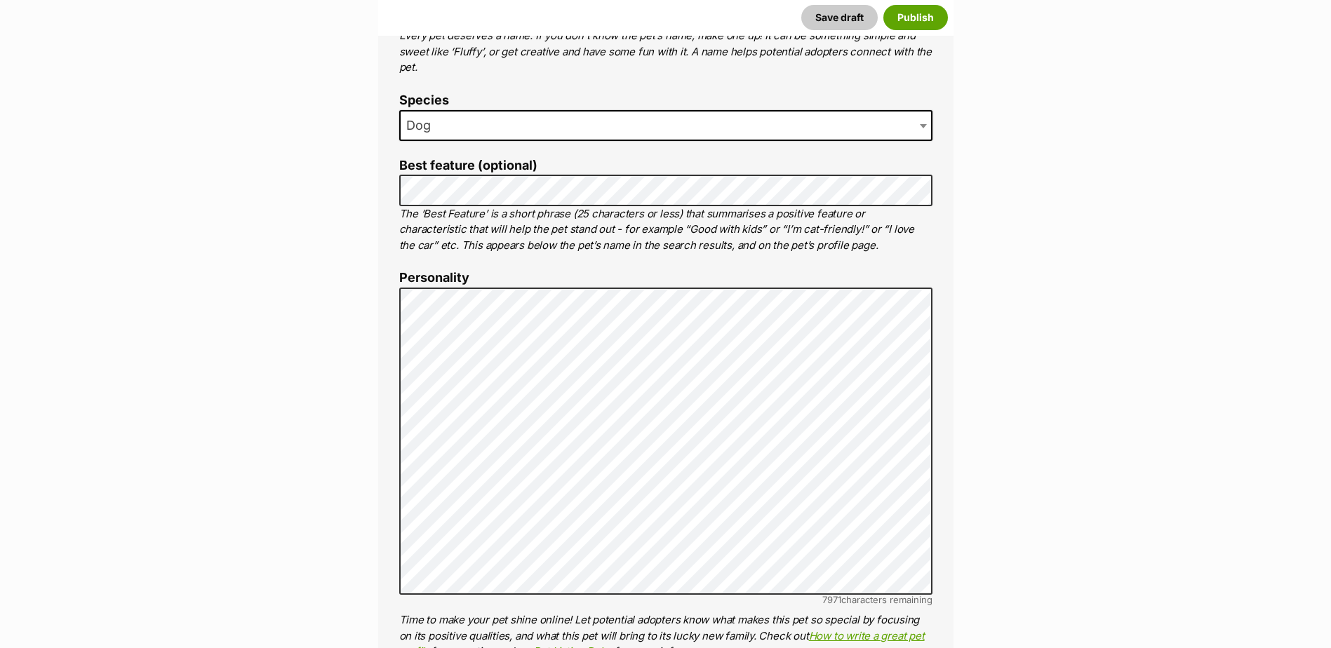
scroll to position [613, 0]
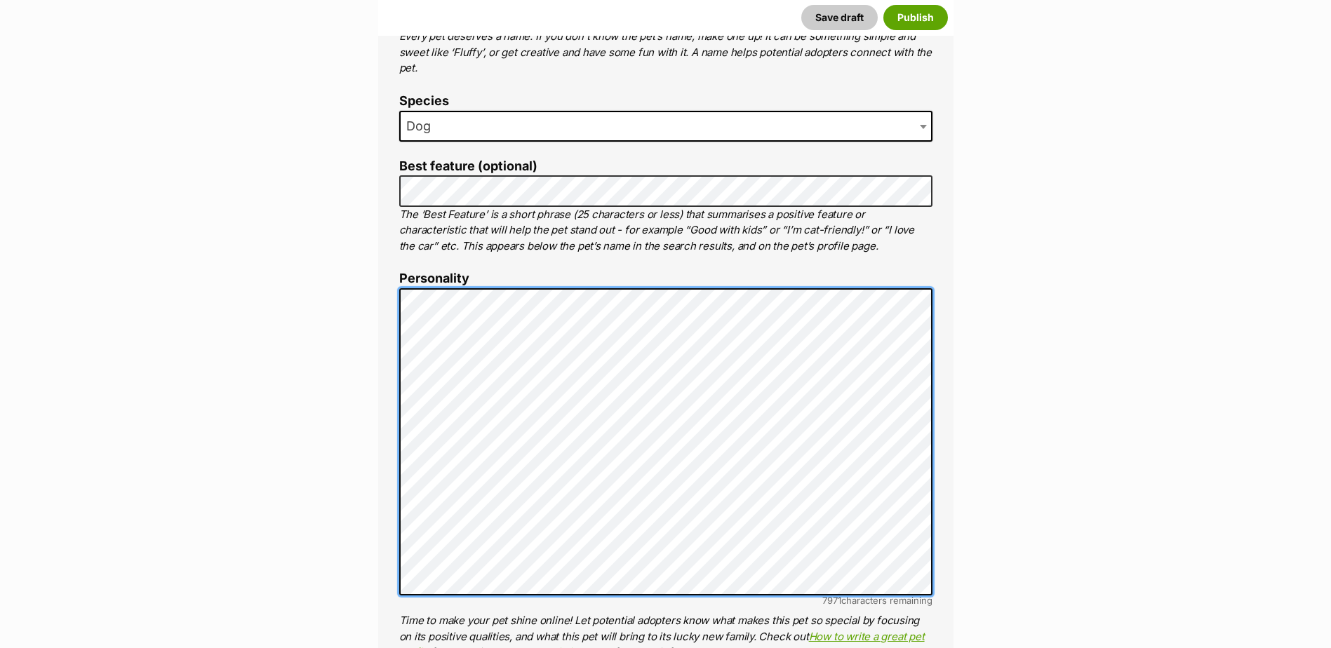
click at [381, 251] on div "About This Pet Name Henlo there, it looks like you might be using the pet name …" at bounding box center [665, 504] width 575 height 1175
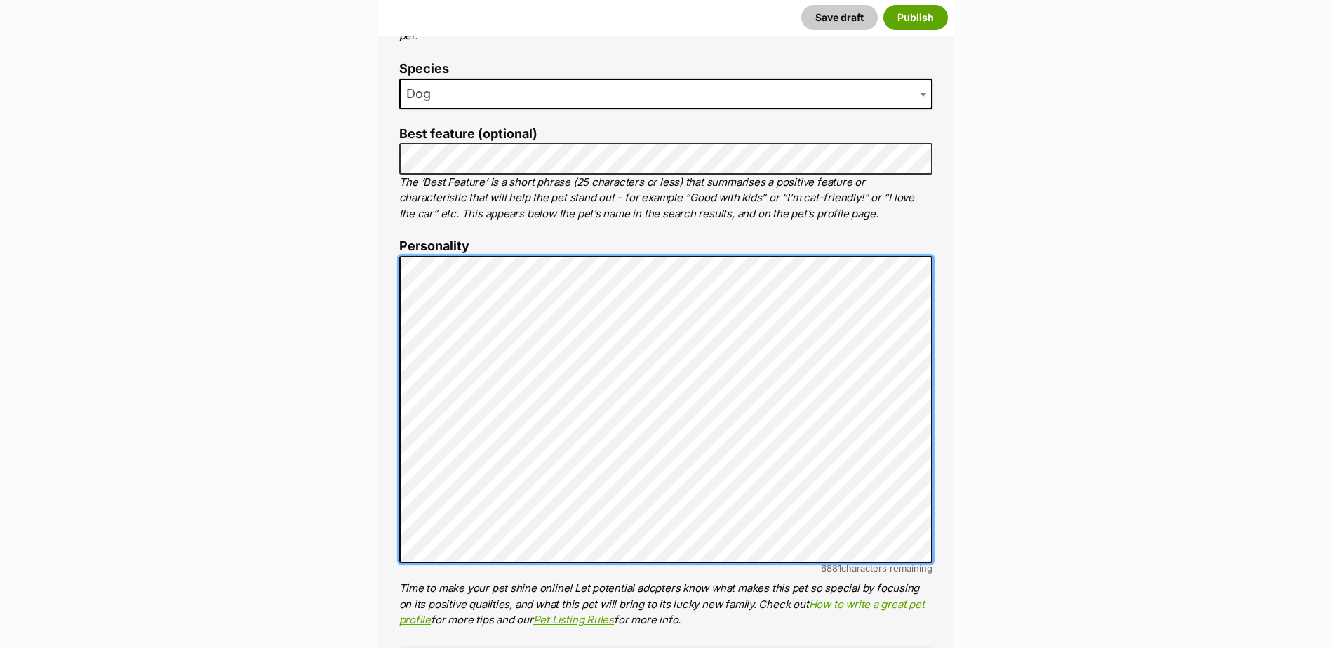
scroll to position [653, 0]
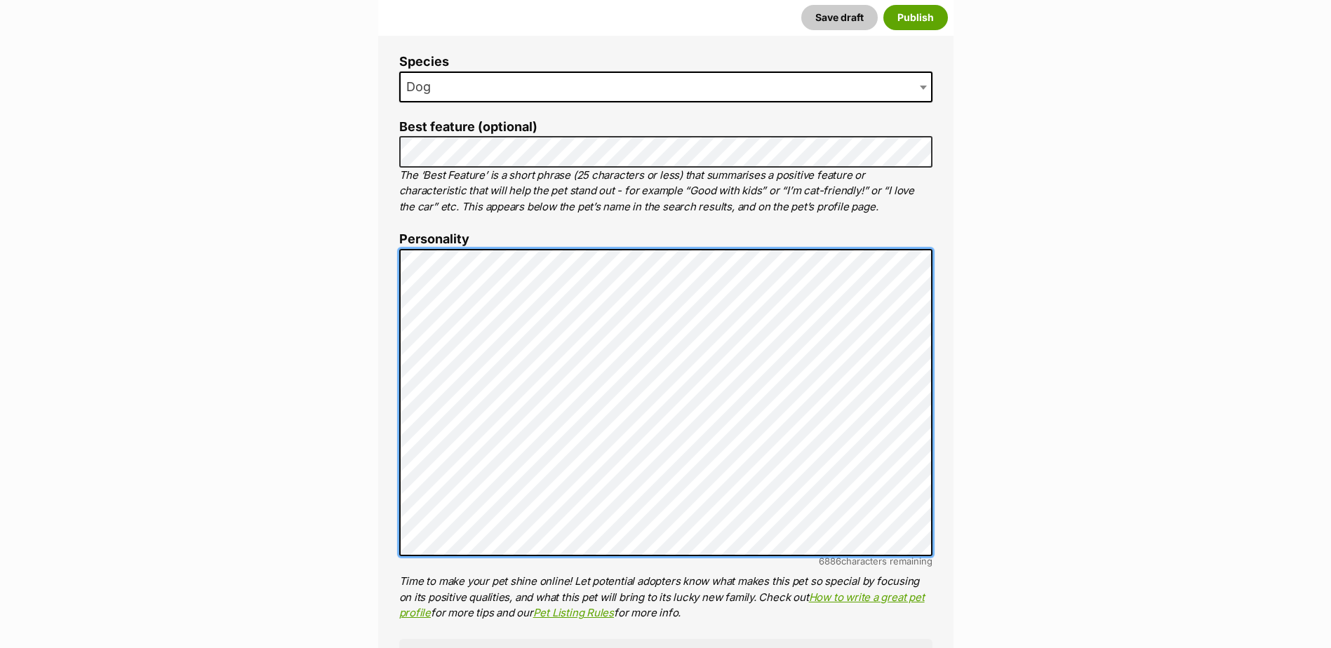
click at [389, 252] on div "About This Pet Name Henlo there, it looks like you might be using the pet name …" at bounding box center [665, 465] width 575 height 1175
